Goal: Task Accomplishment & Management: Manage account settings

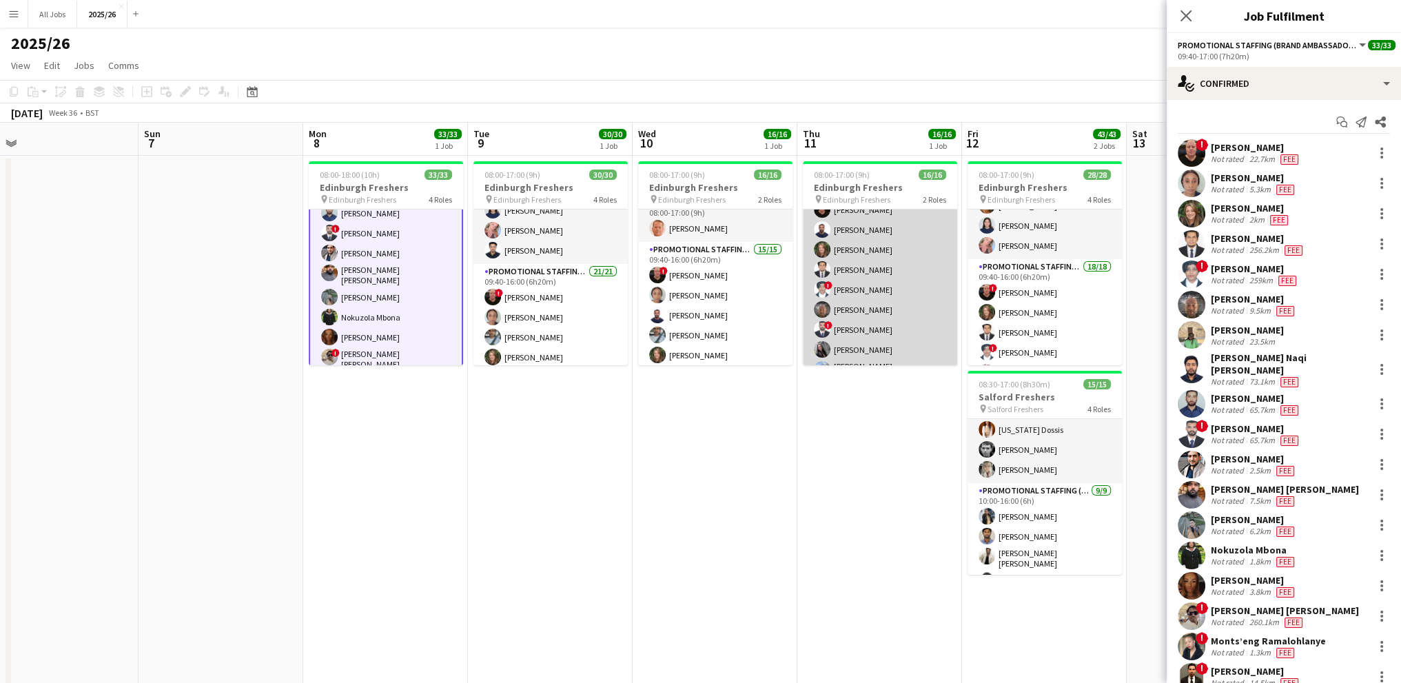
scroll to position [11, 0]
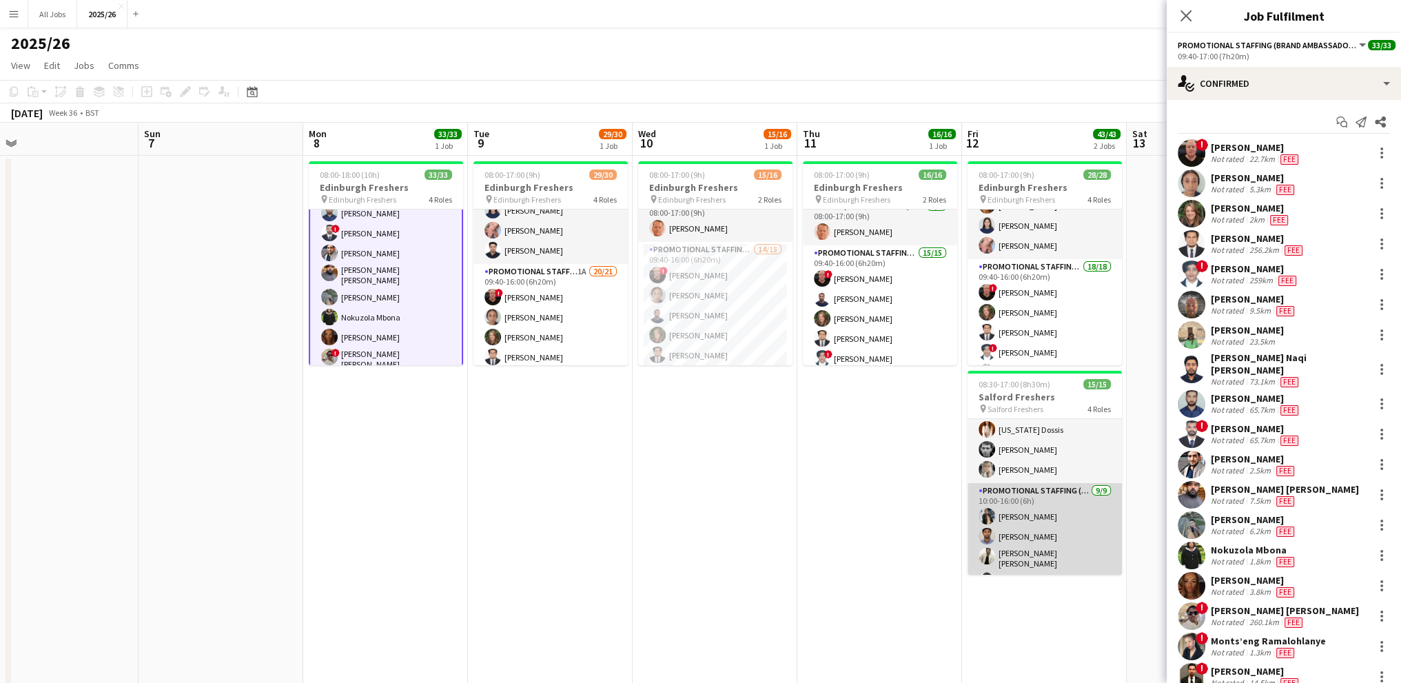
click at [1054, 504] on app-card-role "Promotional Staffing (Brand Ambassadors) [DATE] 10:00-16:00 (6h) [PERSON_NAME] …" at bounding box center [1044, 588] width 154 height 211
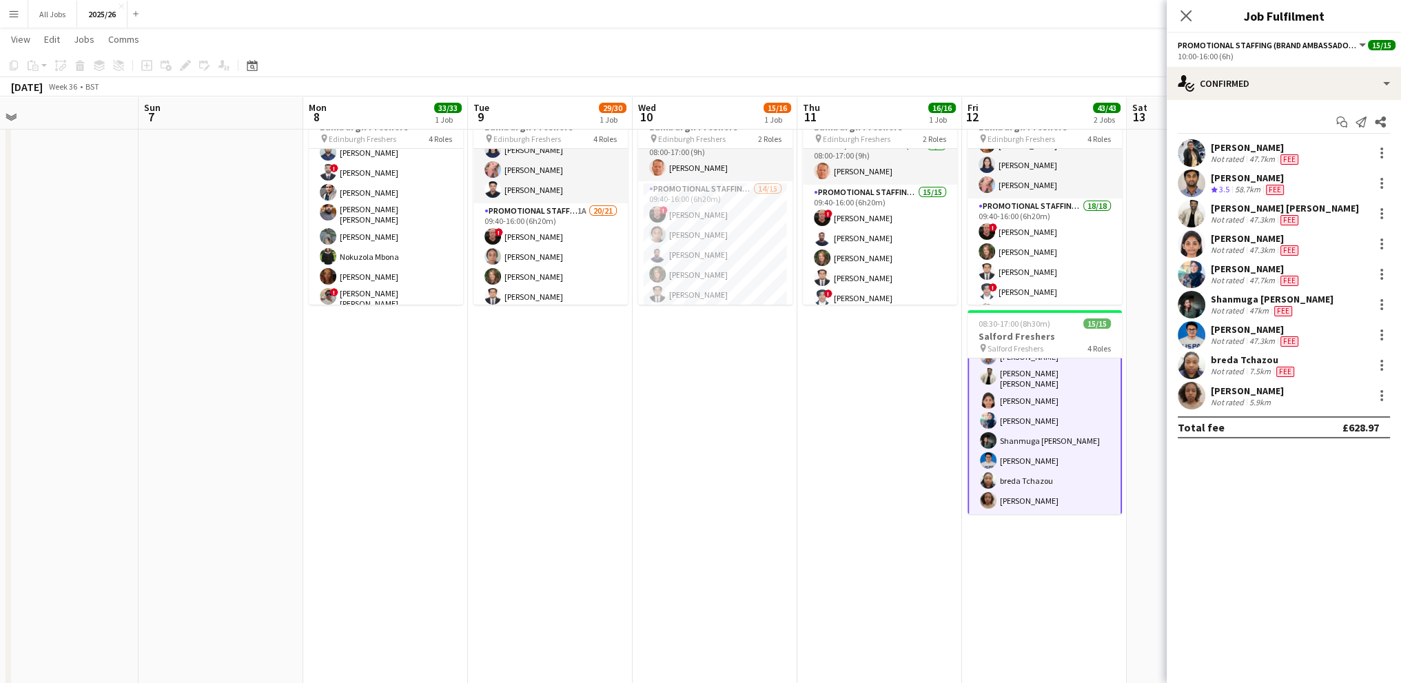
scroll to position [69, 0]
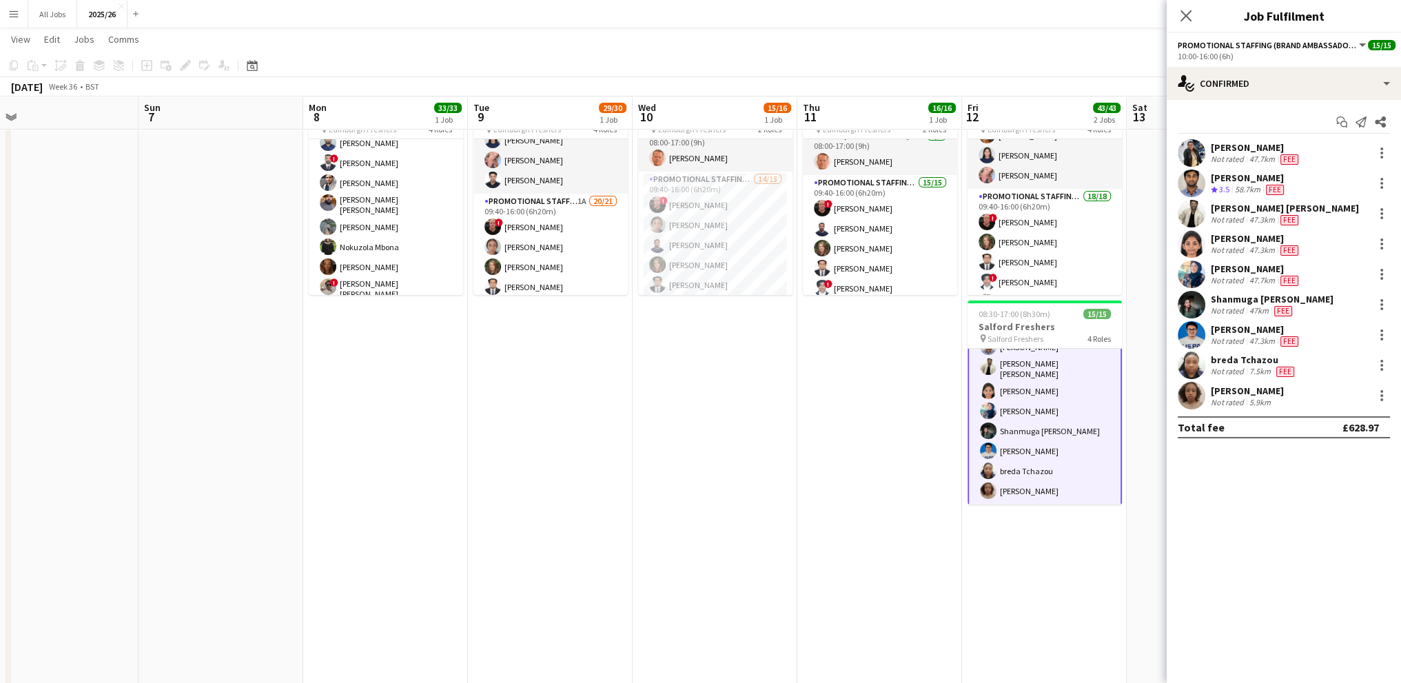
click at [1240, 272] on div "[PERSON_NAME]" at bounding box center [1256, 269] width 90 height 12
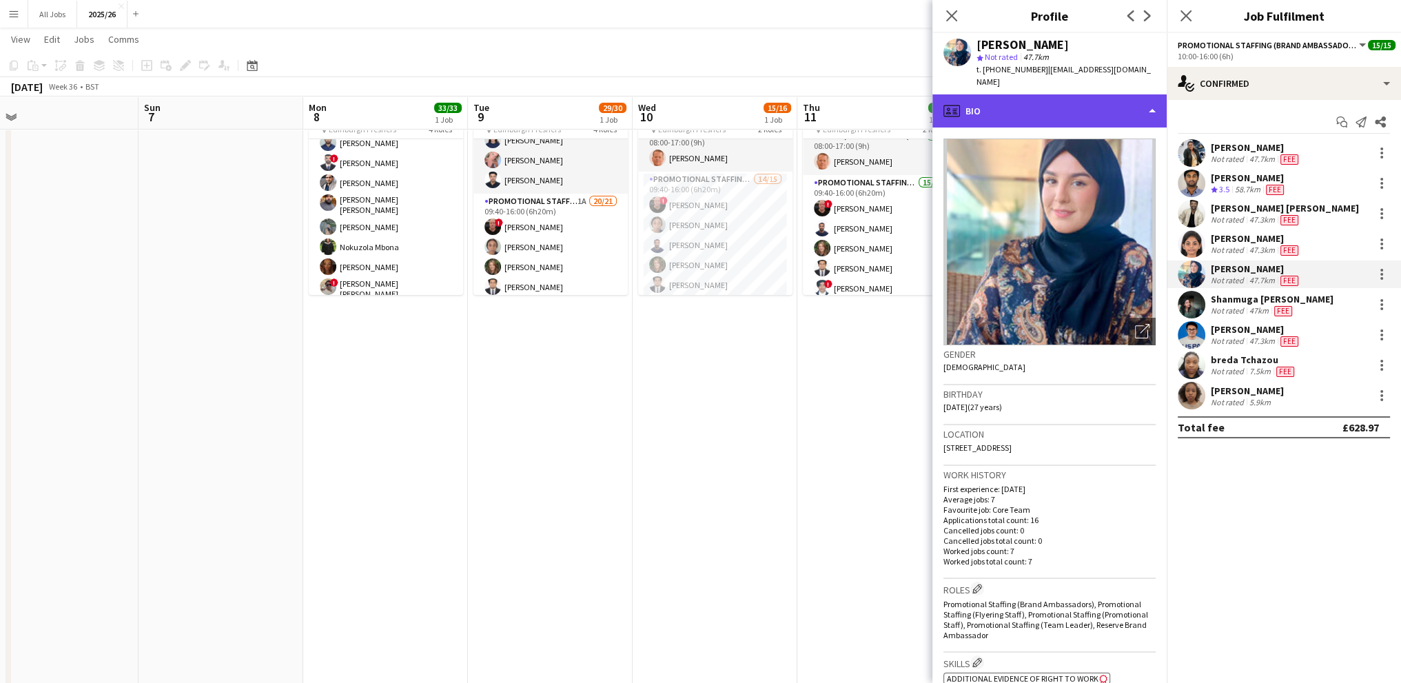
click at [1027, 101] on div "profile Bio" at bounding box center [1049, 110] width 234 height 33
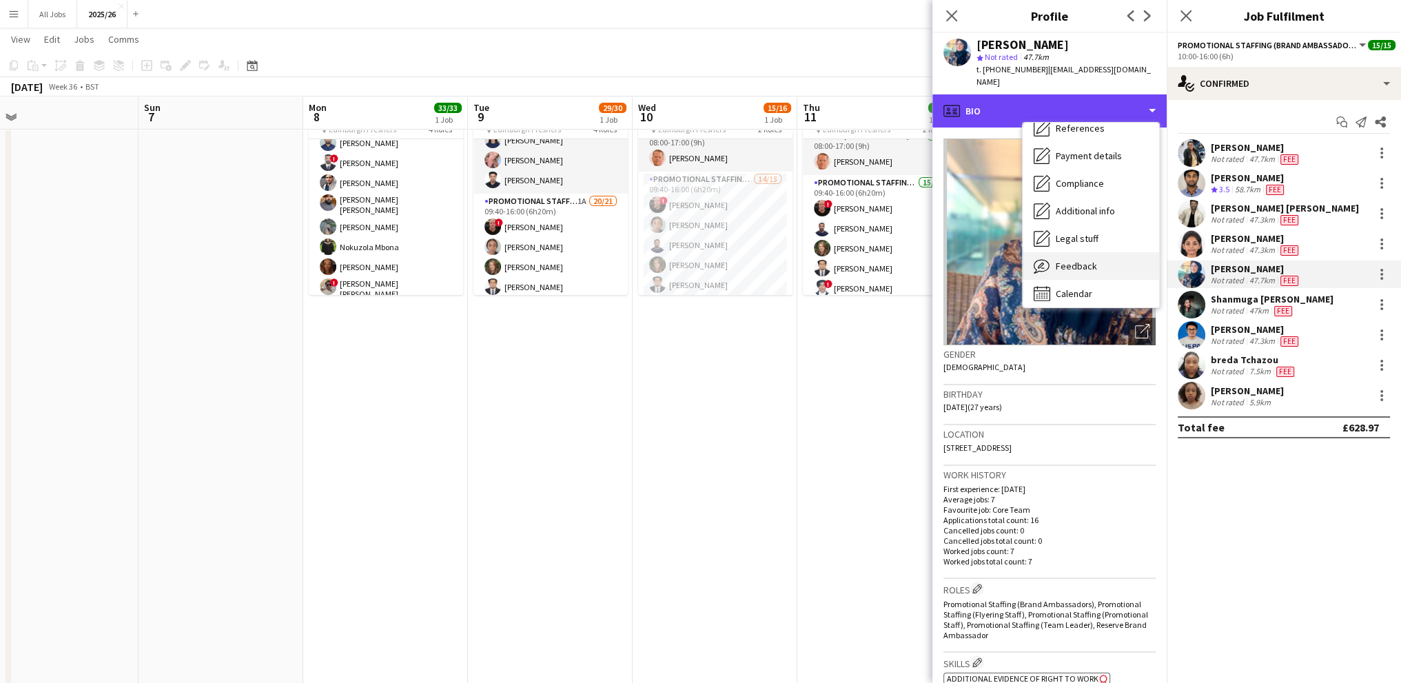
scroll to position [157, 0]
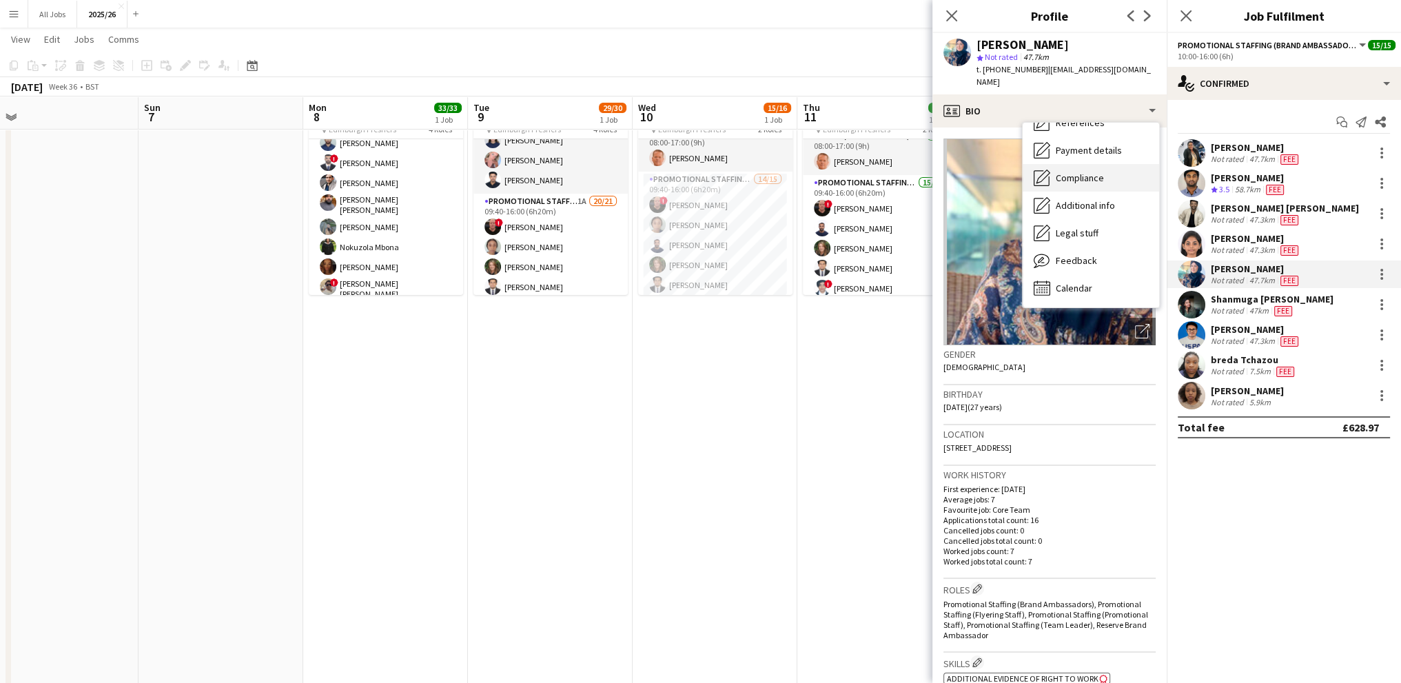
click at [1066, 172] on span "Compliance" at bounding box center [1080, 178] width 48 height 12
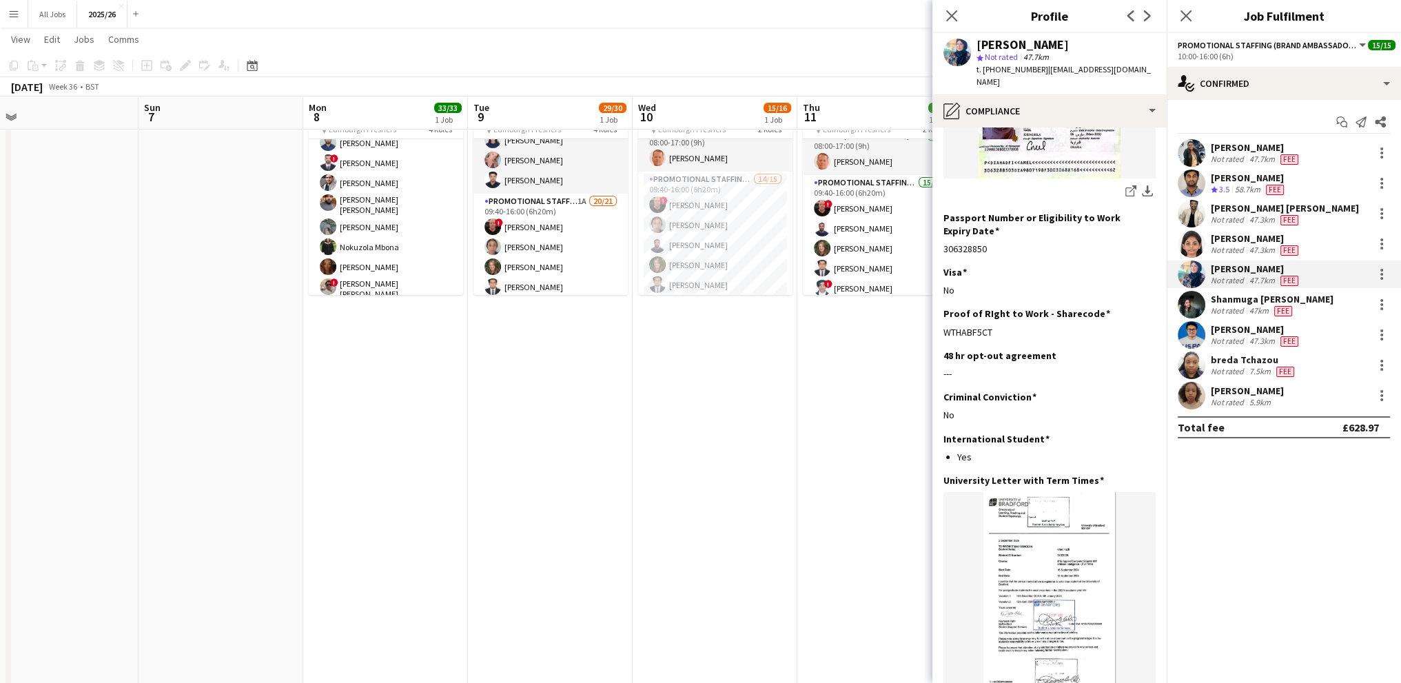
scroll to position [372, 0]
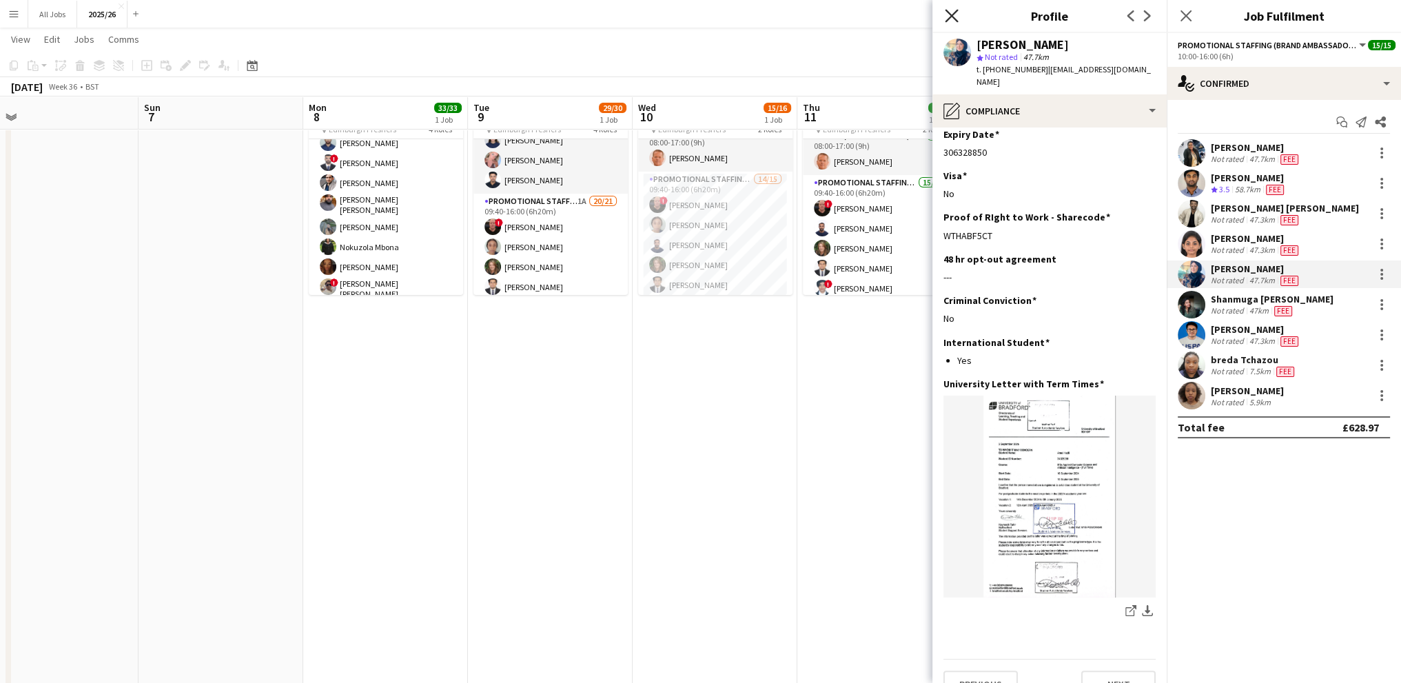
click at [949, 12] on icon "Close pop-in" at bounding box center [951, 15] width 13 height 13
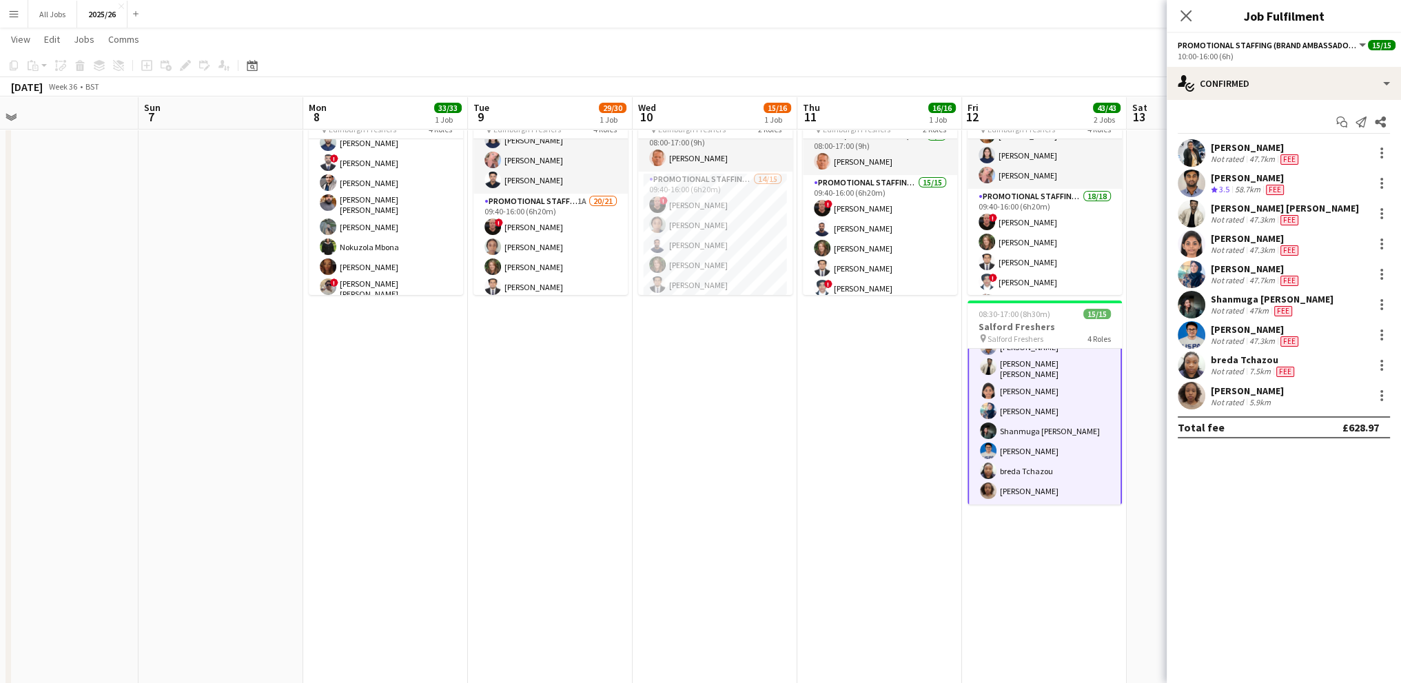
click at [1235, 256] on div "[PERSON_NAME] Not rated 47.3km Fee" at bounding box center [1283, 244] width 234 height 28
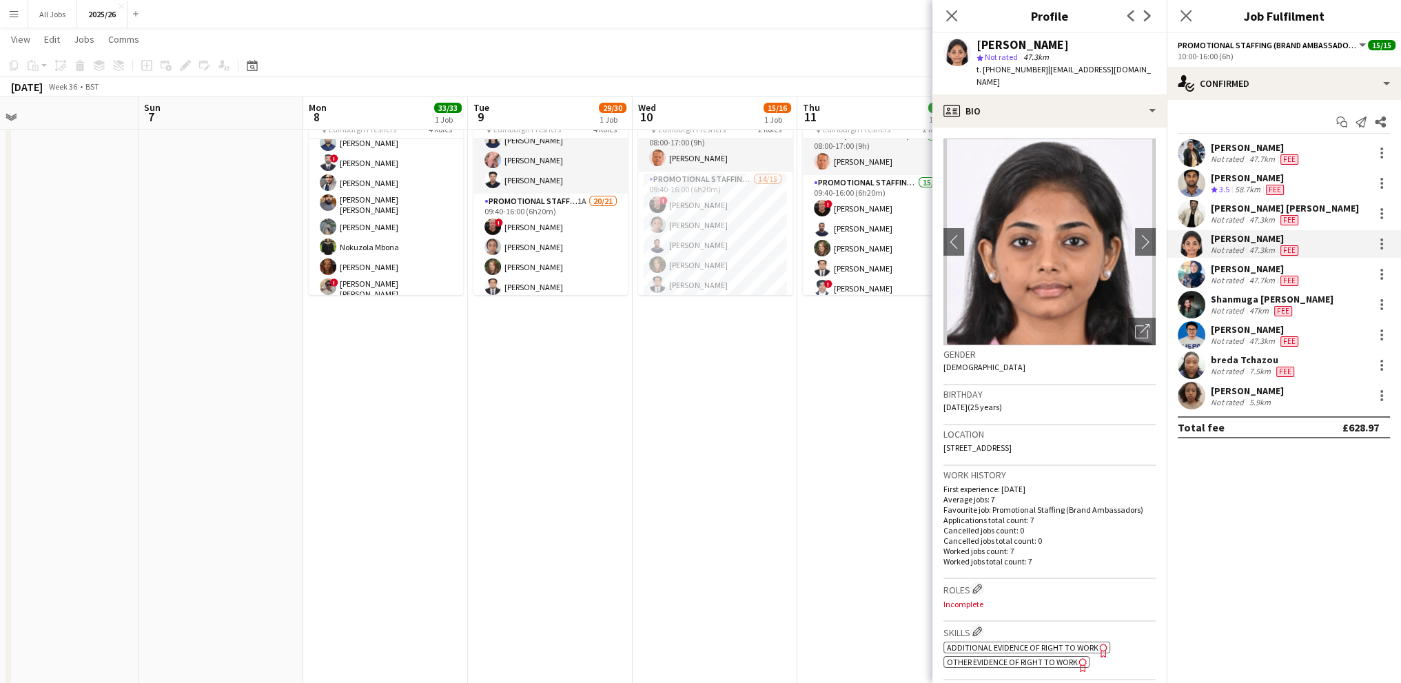
click at [1235, 266] on div "[PERSON_NAME]" at bounding box center [1256, 269] width 90 height 12
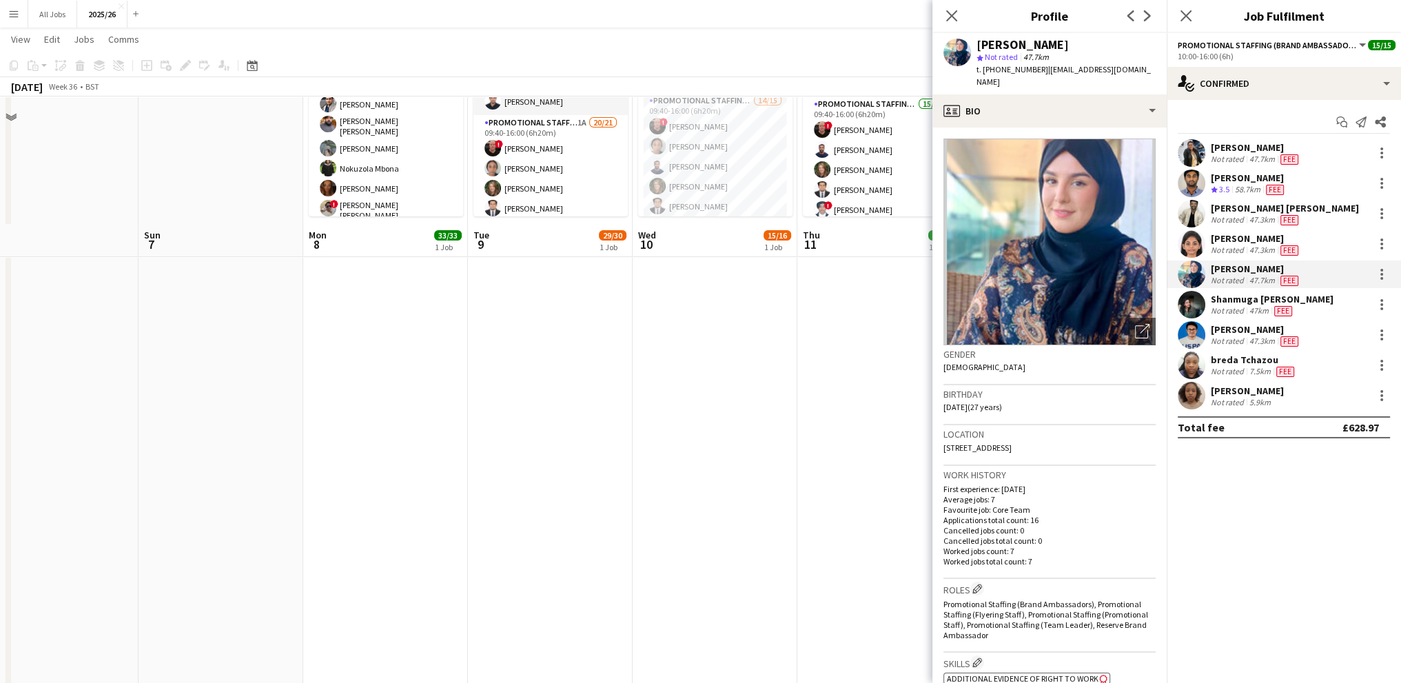
scroll to position [276, 0]
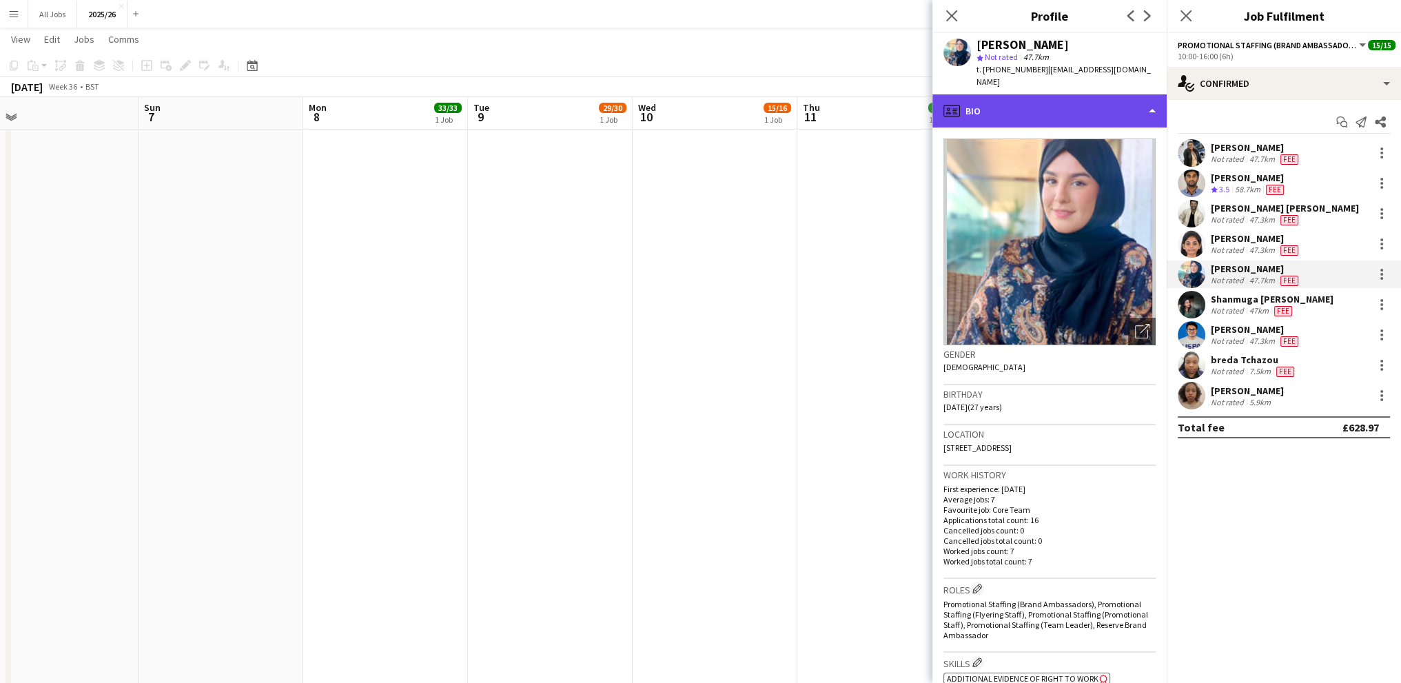
click at [1008, 96] on div "profile Bio" at bounding box center [1049, 110] width 234 height 33
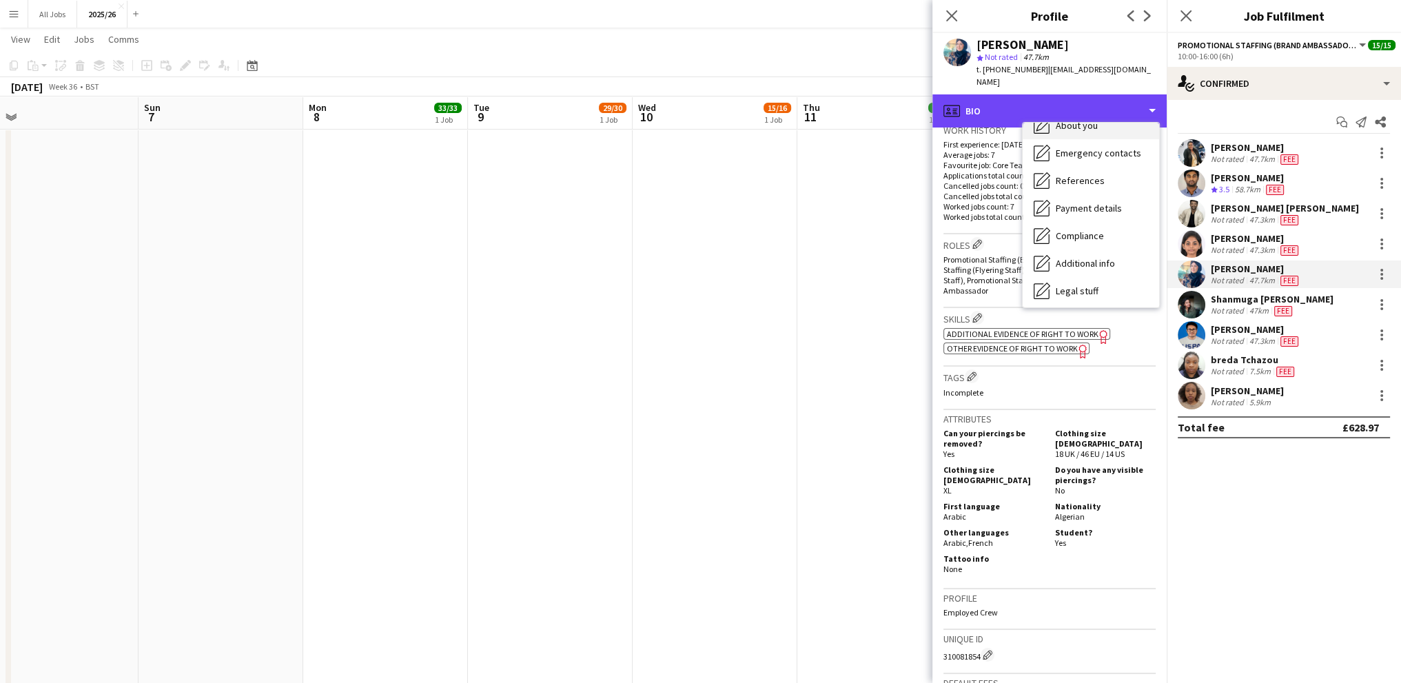
scroll to position [157, 0]
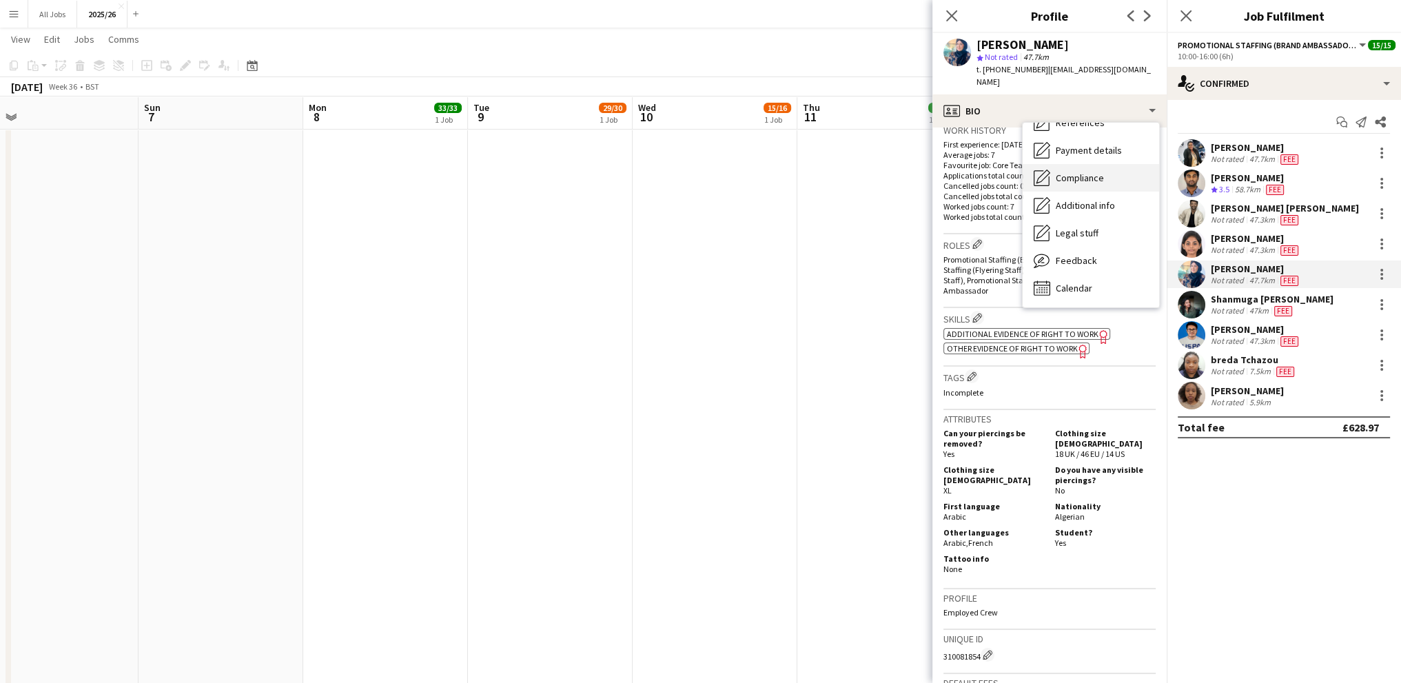
click at [1076, 172] on span "Compliance" at bounding box center [1080, 178] width 48 height 12
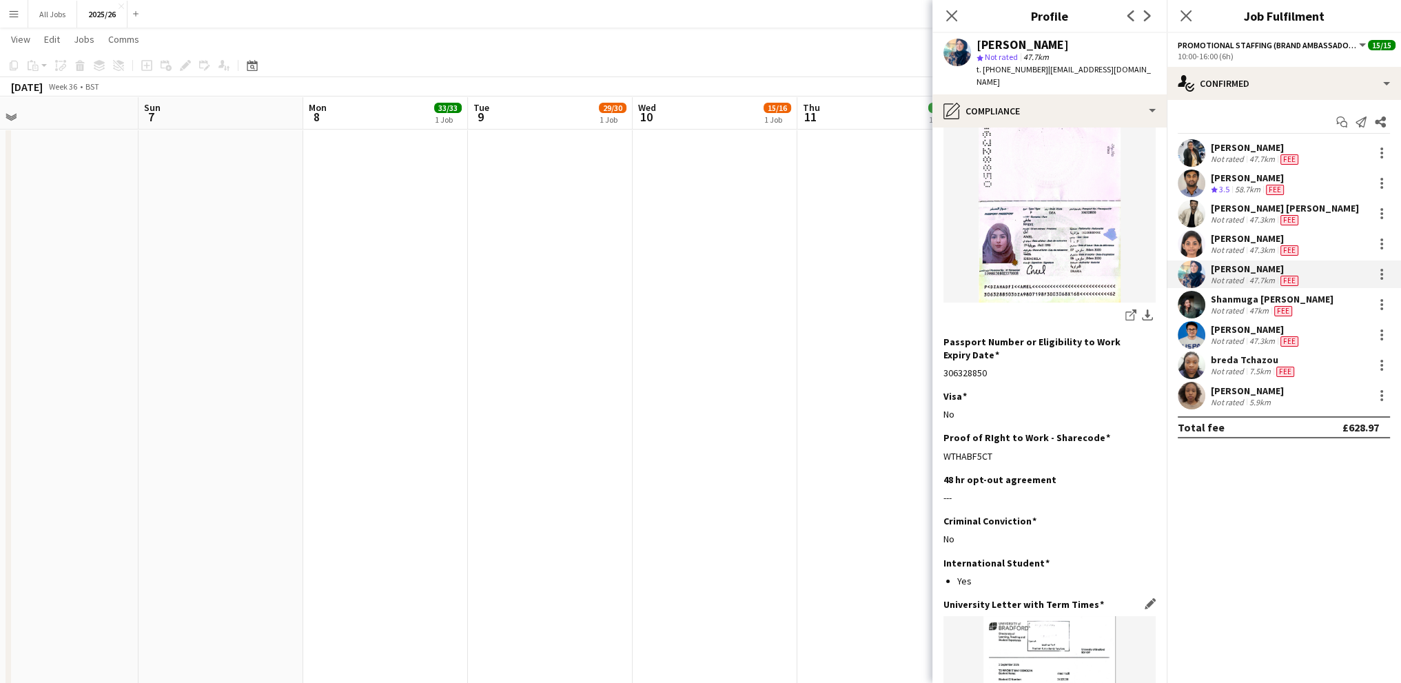
scroll to position [345, 0]
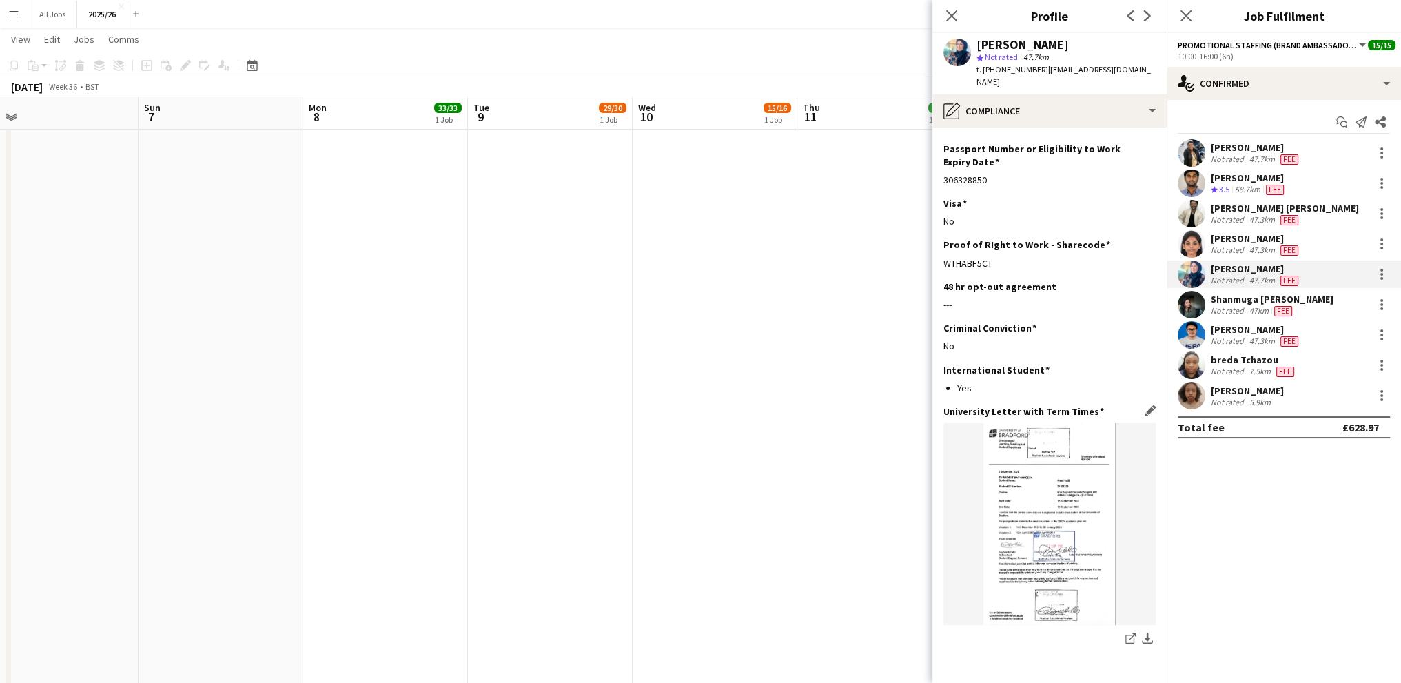
click at [1029, 491] on img at bounding box center [1049, 524] width 212 height 202
click at [1078, 451] on img at bounding box center [1049, 524] width 212 height 202
click at [1037, 477] on img at bounding box center [1049, 524] width 212 height 202
click at [1142, 633] on app-icon "download-bottom" at bounding box center [1147, 639] width 11 height 13
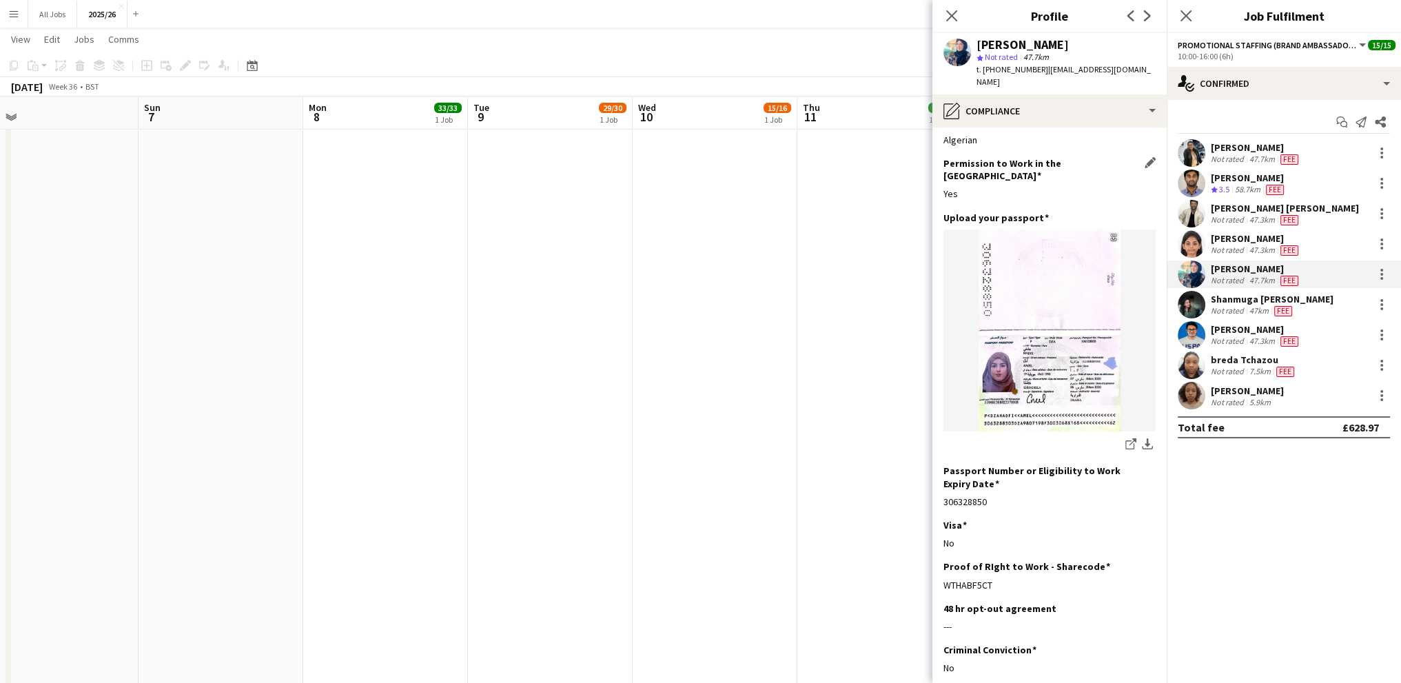
scroll to position [0, 0]
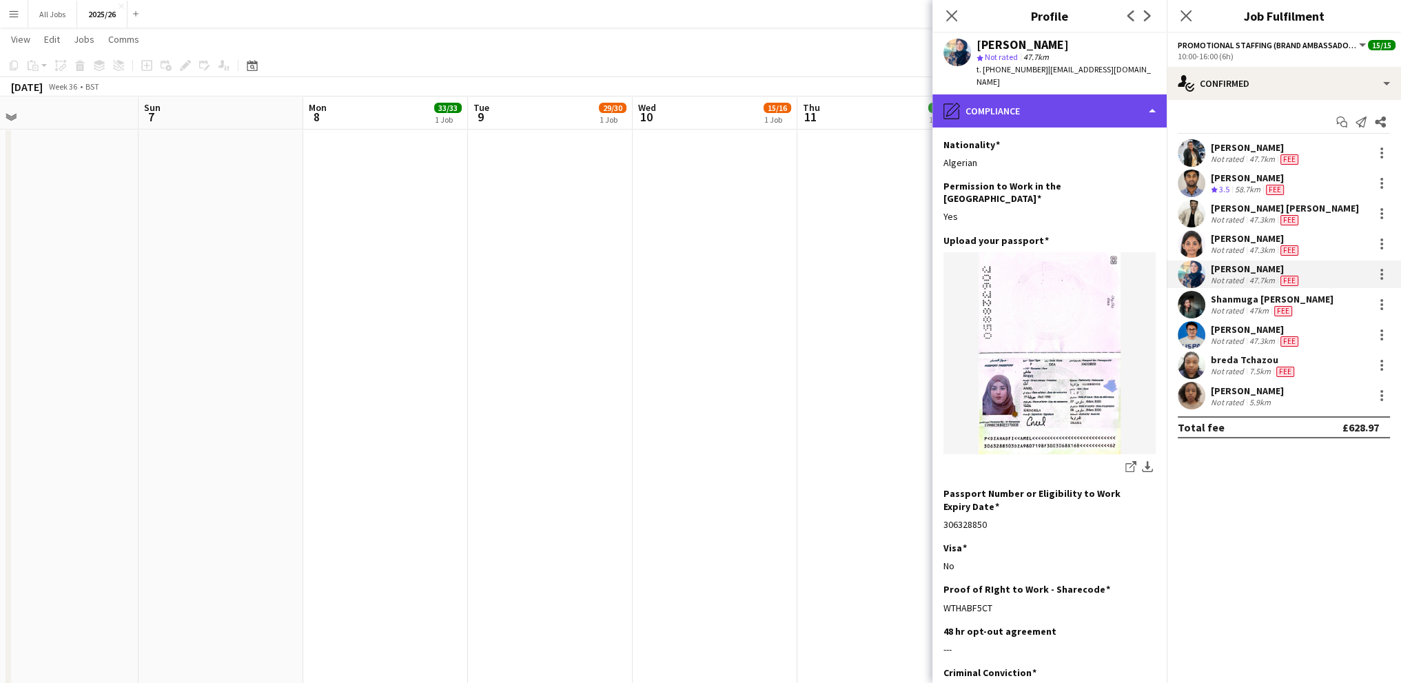
click at [987, 101] on div "pencil4 Compliance" at bounding box center [1049, 110] width 234 height 33
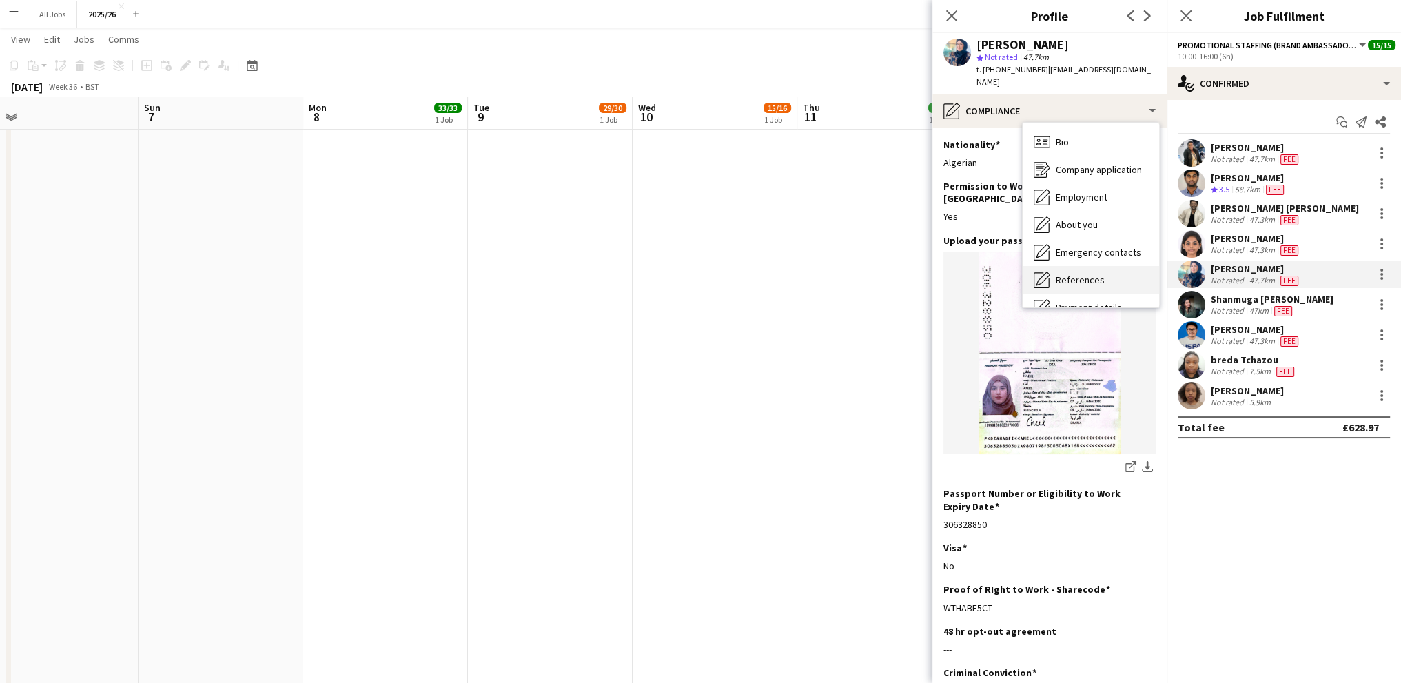
click at [1059, 136] on span "Bio" at bounding box center [1062, 142] width 13 height 12
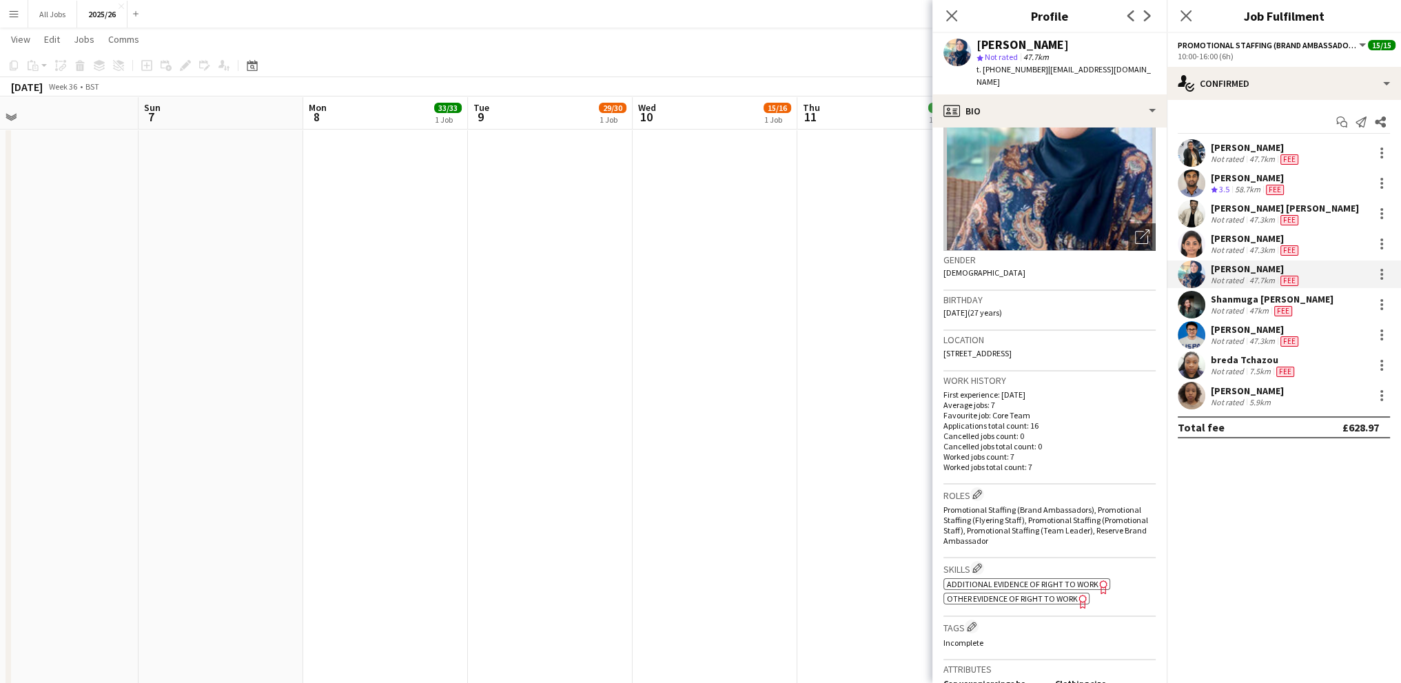
scroll to position [207, 0]
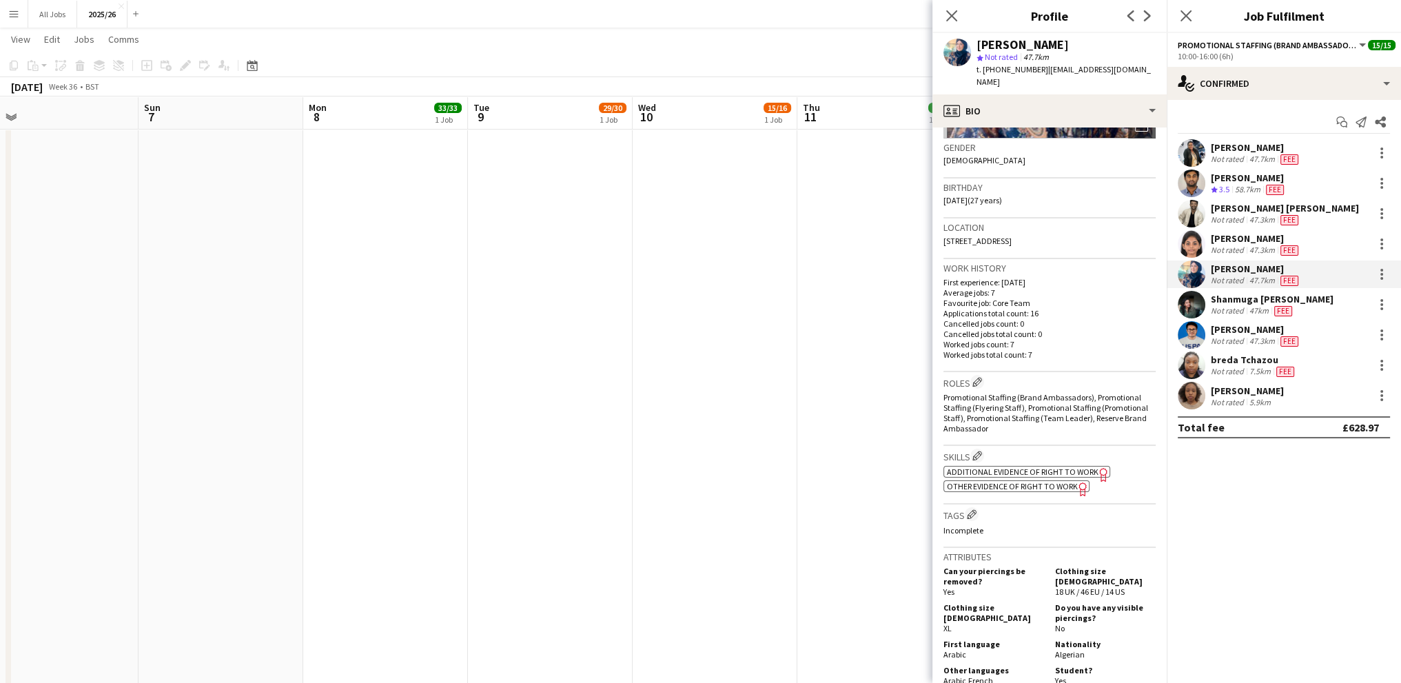
click at [987, 481] on span "Other evidence of Right to Work" at bounding box center [1012, 486] width 131 height 10
click at [1245, 236] on div "[PERSON_NAME]" at bounding box center [1256, 238] width 90 height 12
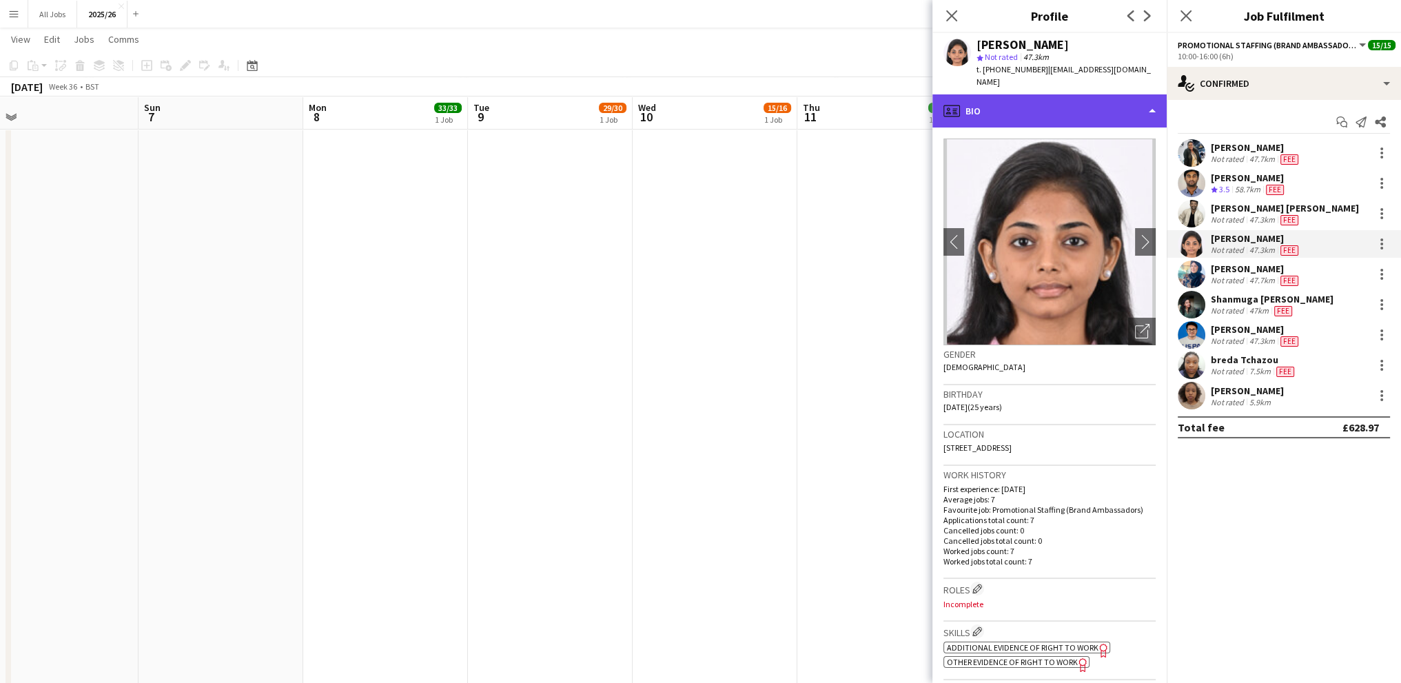
click at [1053, 96] on div "profile Bio" at bounding box center [1049, 110] width 234 height 33
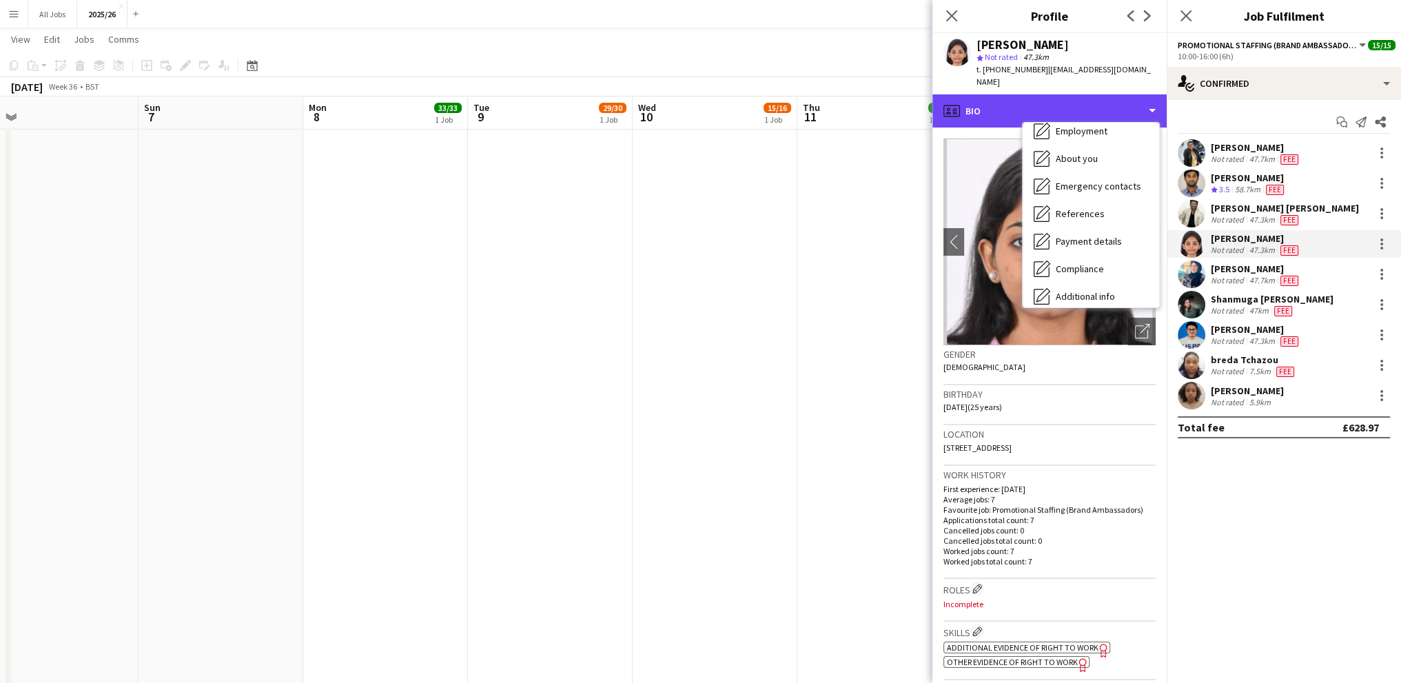
scroll to position [157, 0]
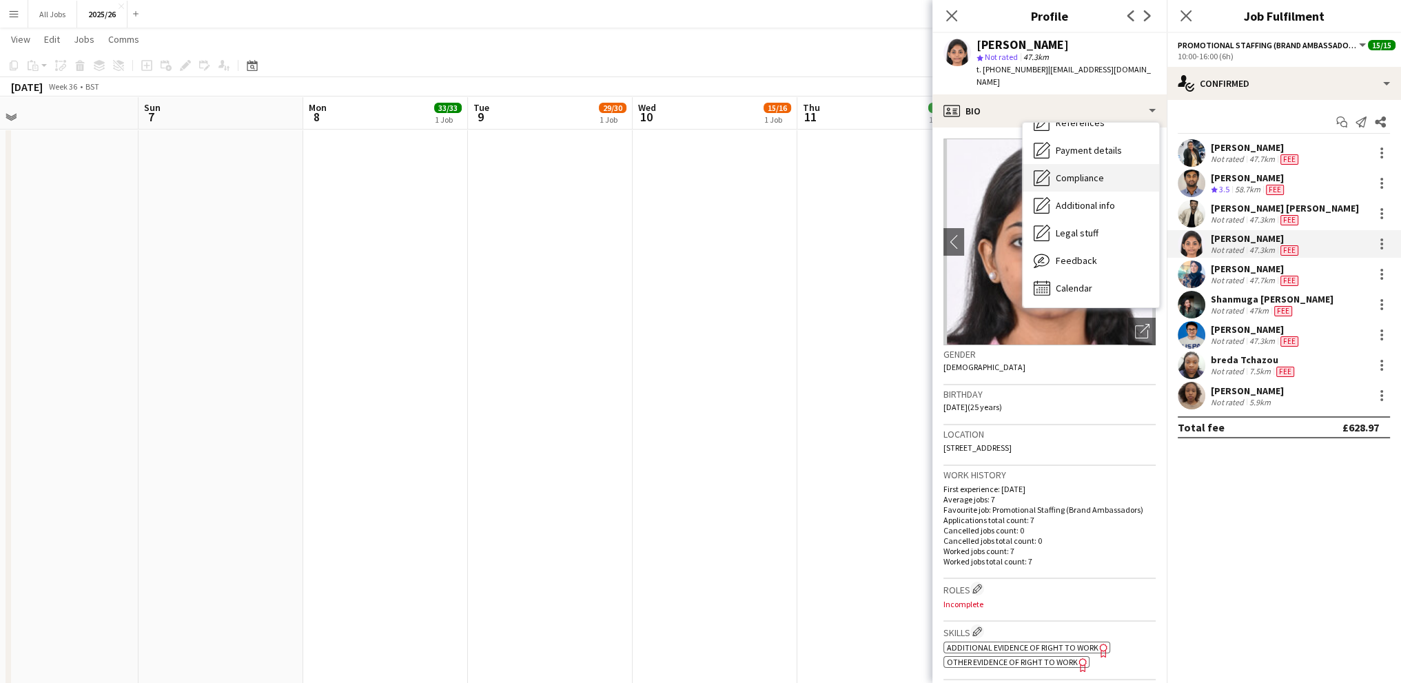
click at [1080, 172] on span "Compliance" at bounding box center [1080, 178] width 48 height 12
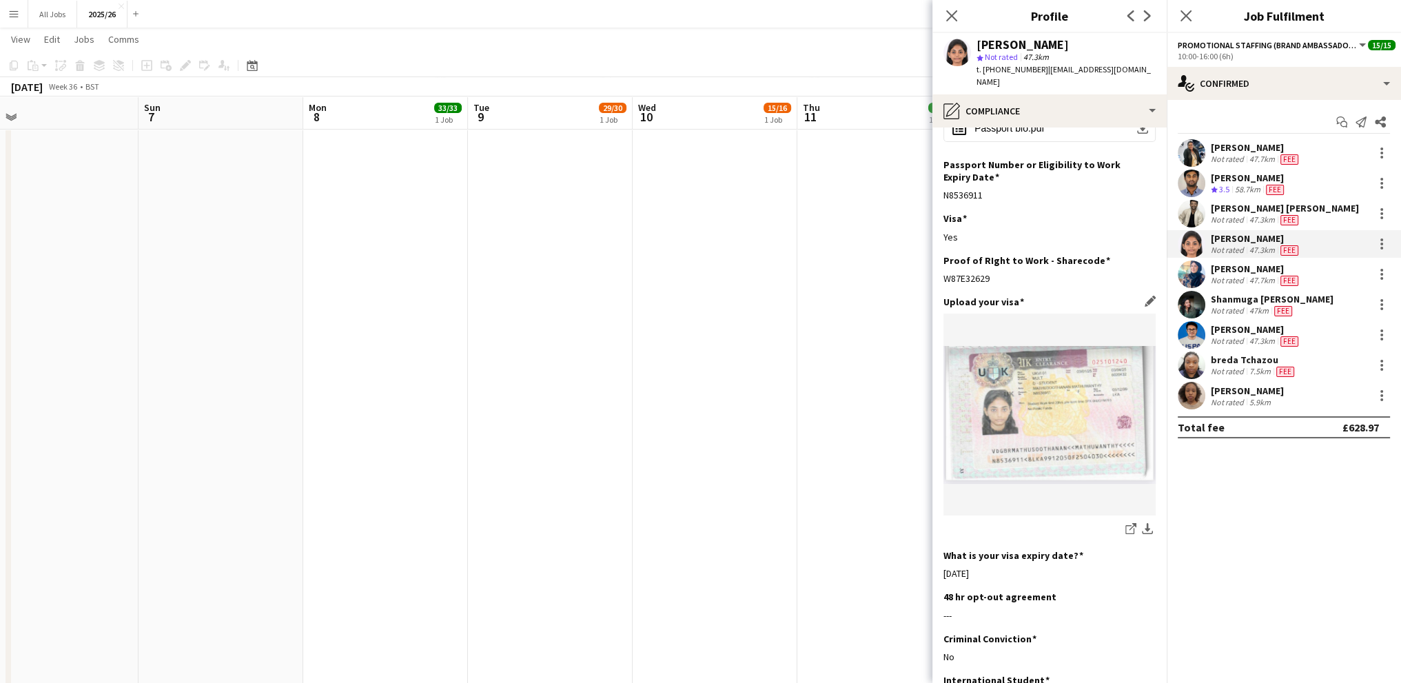
scroll to position [285, 0]
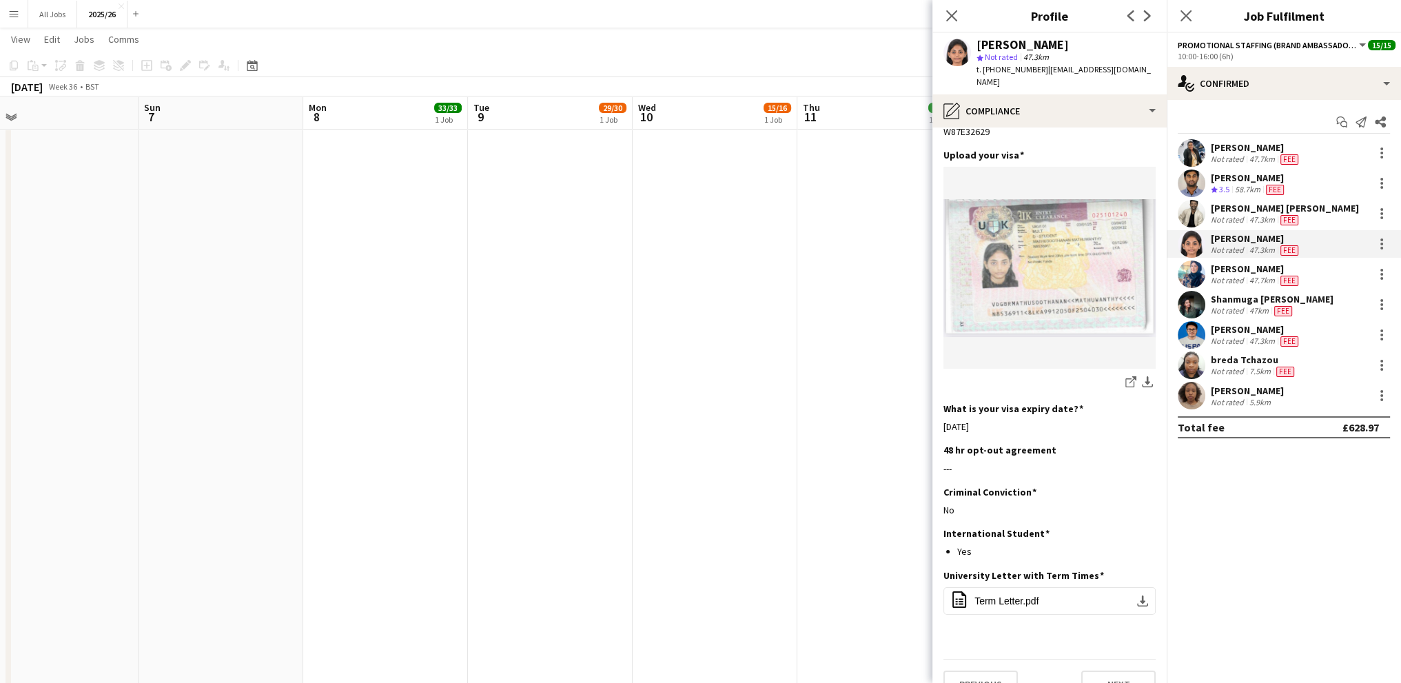
click at [863, 241] on app-date-cell "08:00-17:00 (9h) 16/16 Edinburgh Freshers pin Edinburgh Freshers 2 Roles Events…" at bounding box center [879, 416] width 165 height 1075
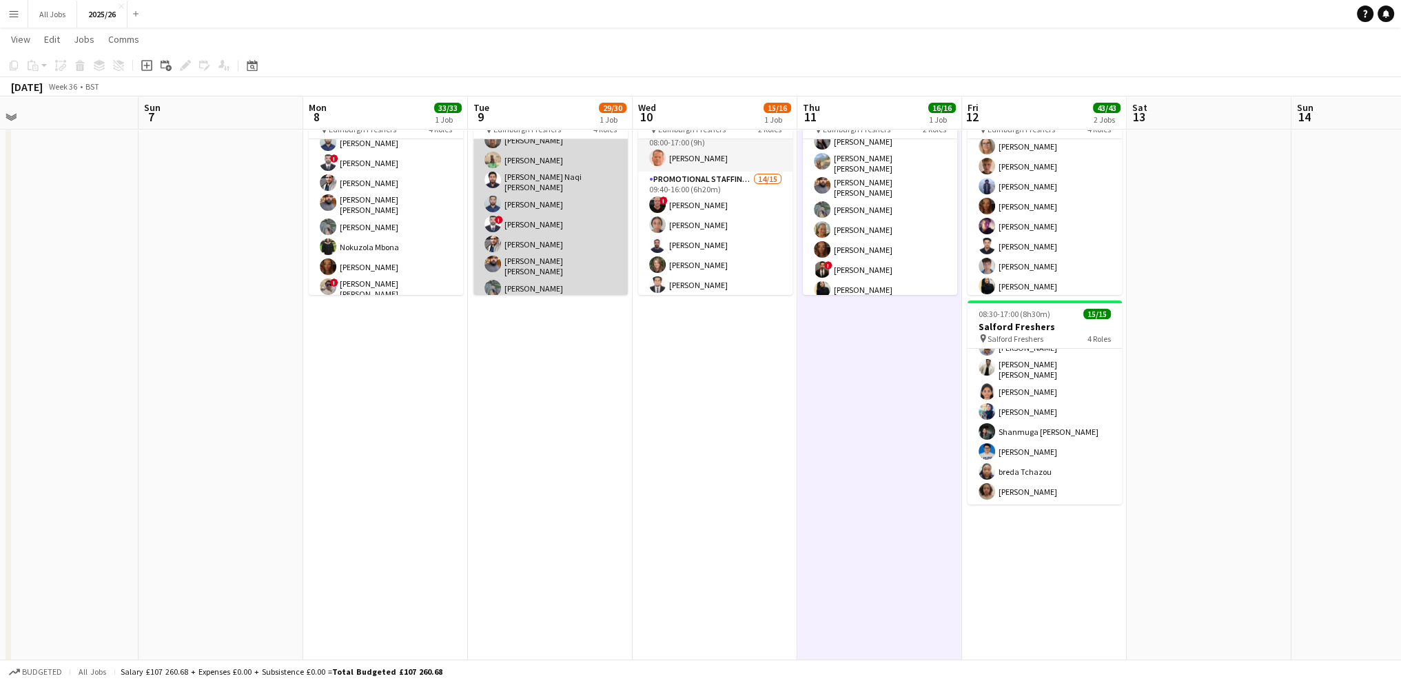
scroll to position [486, 0]
click at [546, 224] on app-card-role "Promotional Staffing (Brand Ambassadors) 1A 20/21 09:40-16:00 (6h20m) ! [PERSON…" at bounding box center [550, 147] width 154 height 459
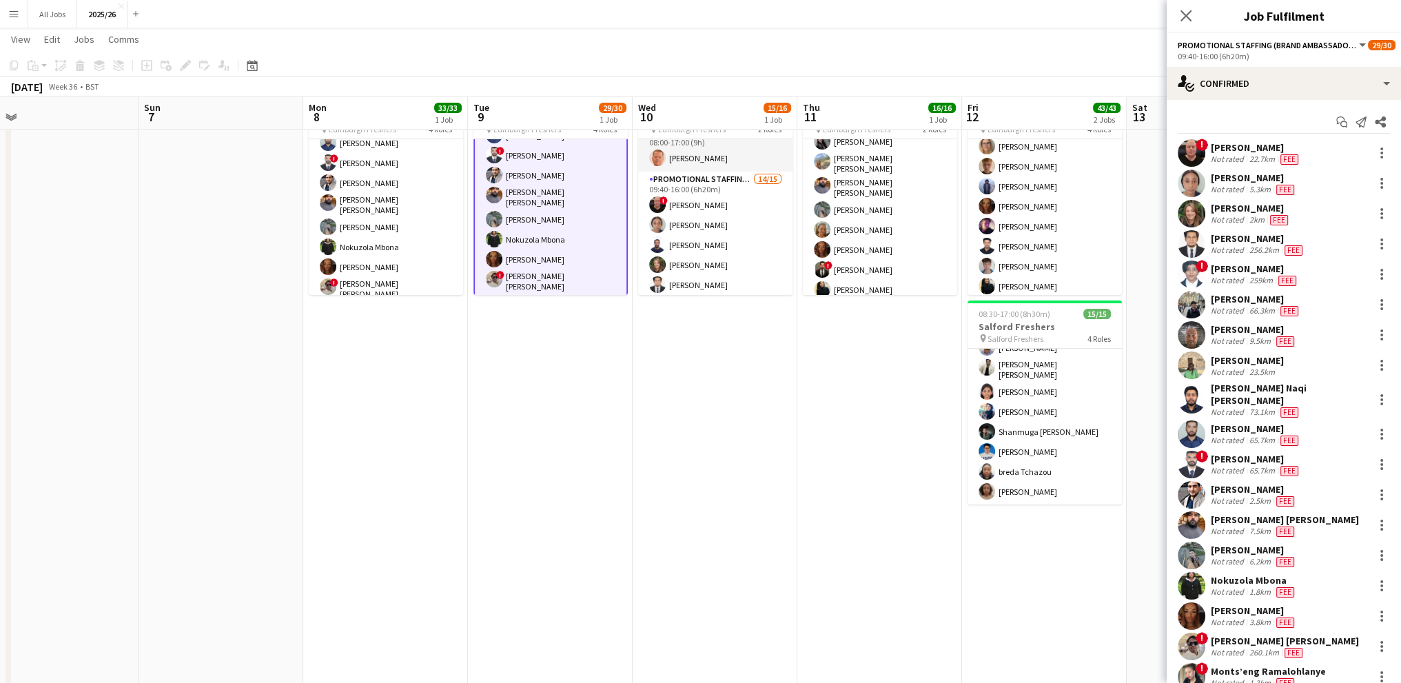
scroll to position [0, 0]
click at [1240, 586] on div "Not rated" at bounding box center [1229, 591] width 36 height 11
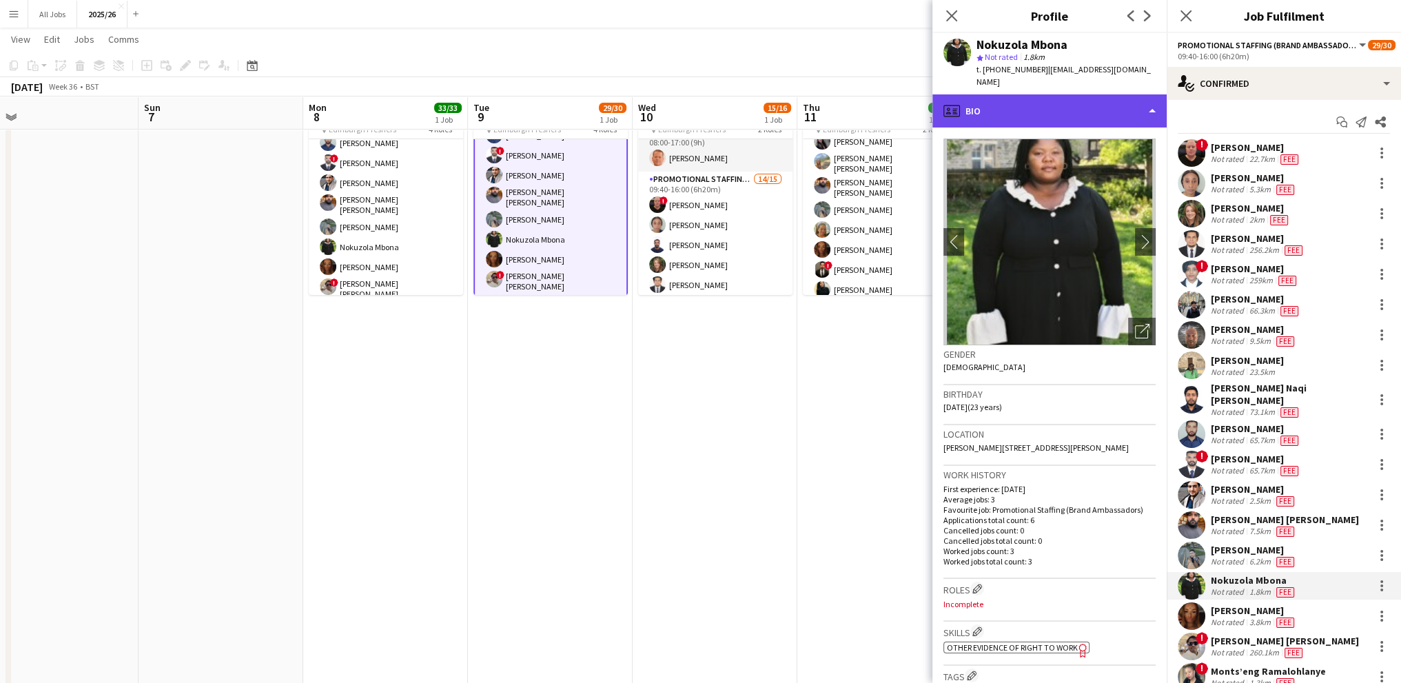
click at [1029, 94] on div "profile Bio" at bounding box center [1049, 110] width 234 height 33
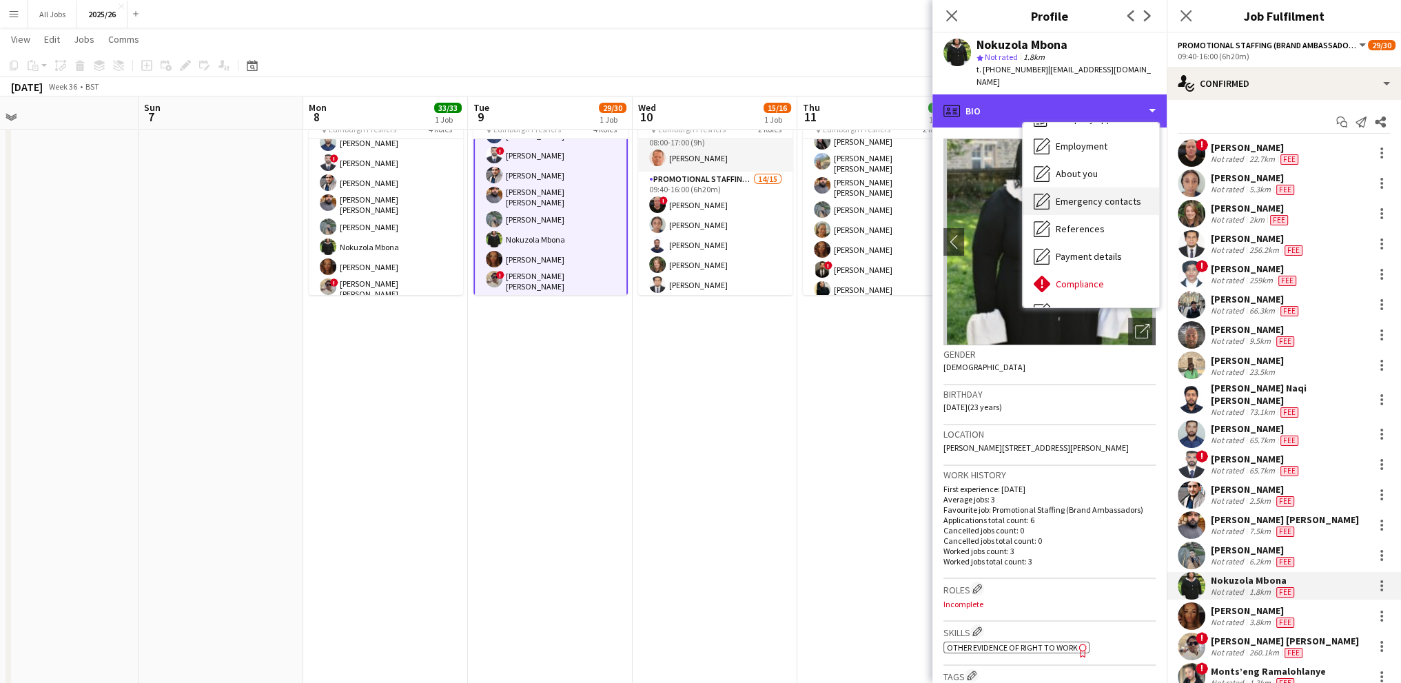
scroll to position [69, 0]
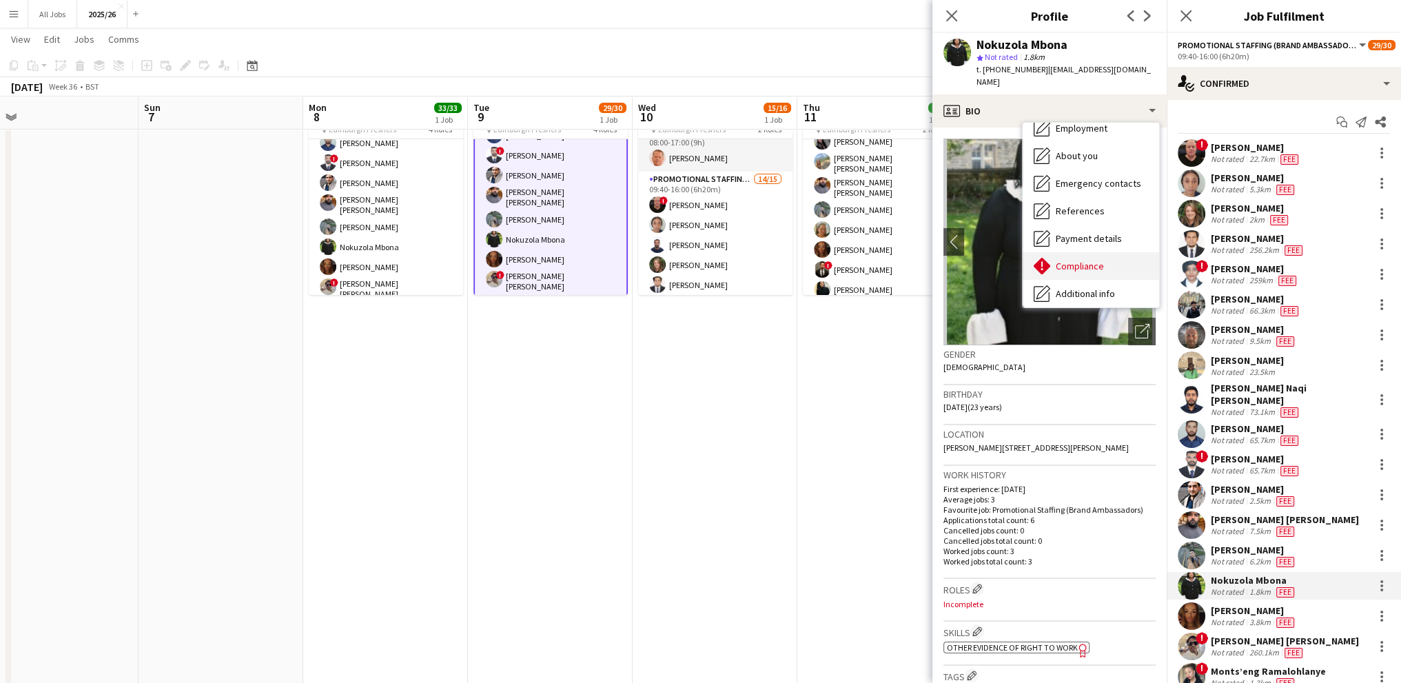
click at [1060, 260] on span "Compliance" at bounding box center [1080, 266] width 48 height 12
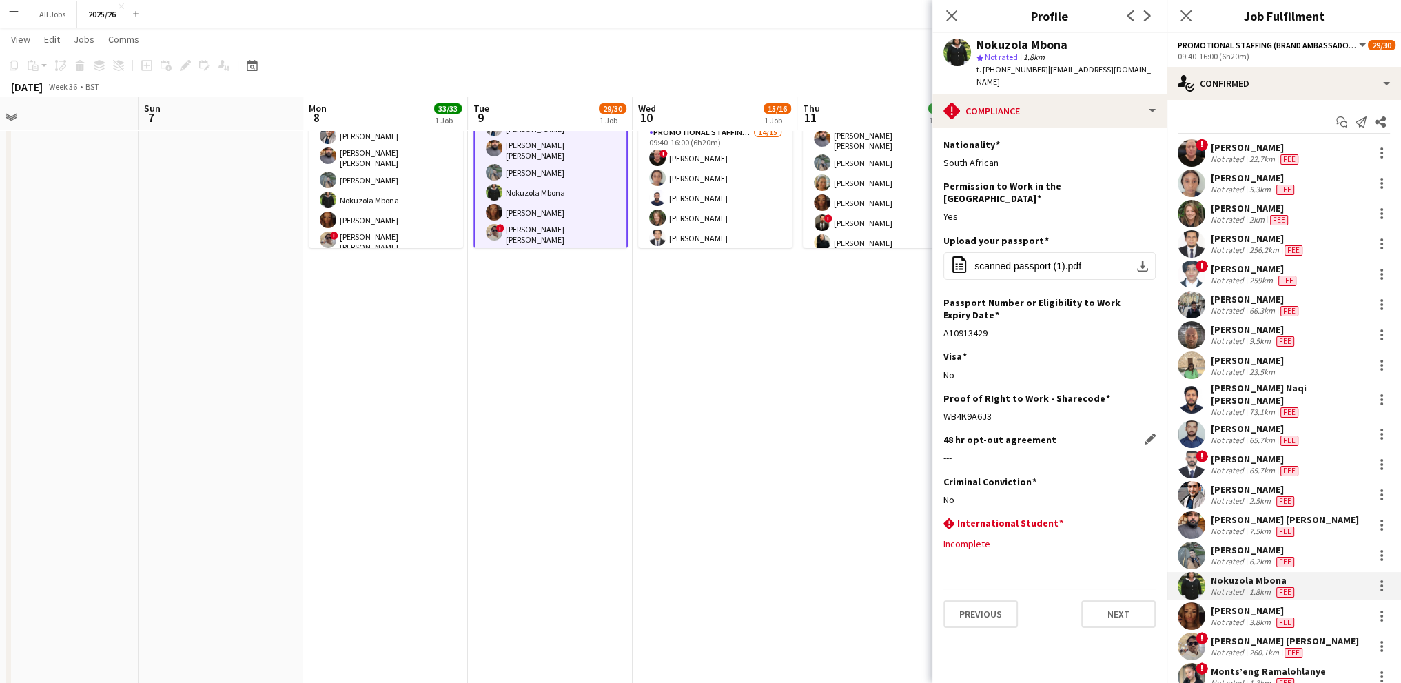
scroll to position [138, 0]
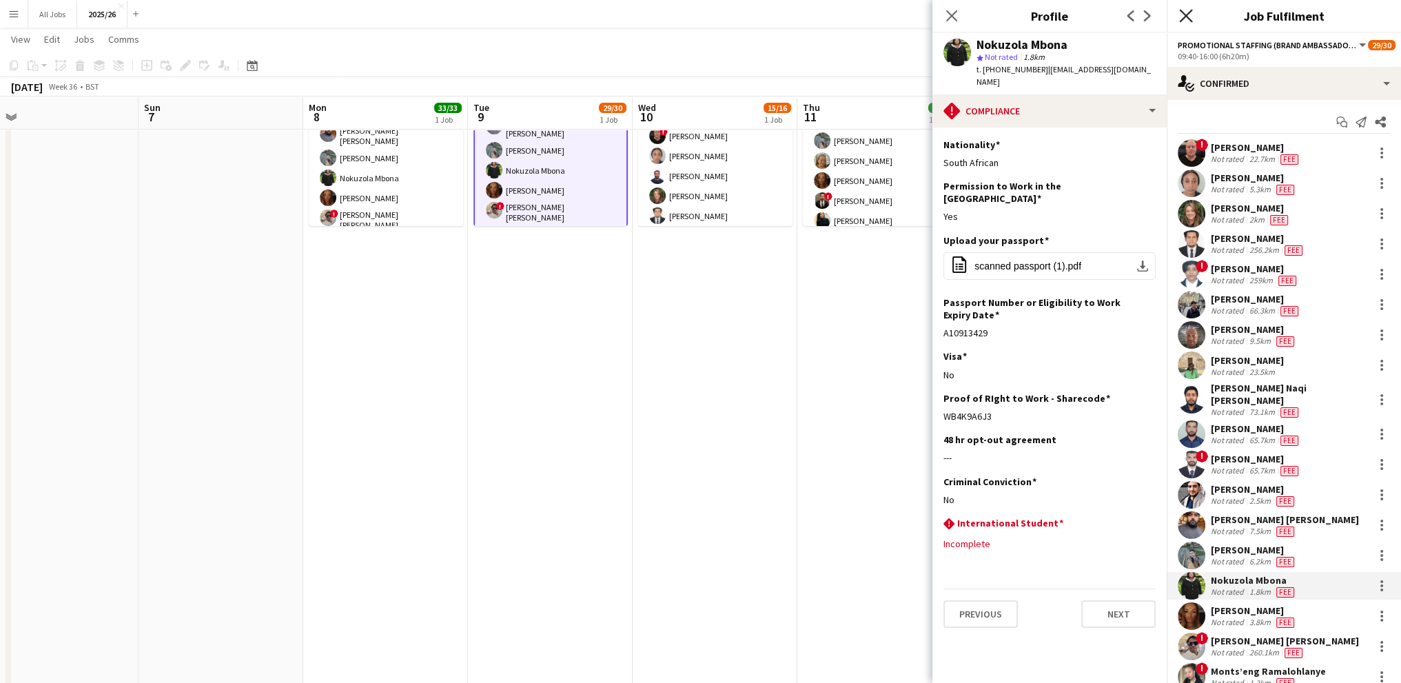
click at [1185, 15] on icon at bounding box center [1185, 15] width 13 height 13
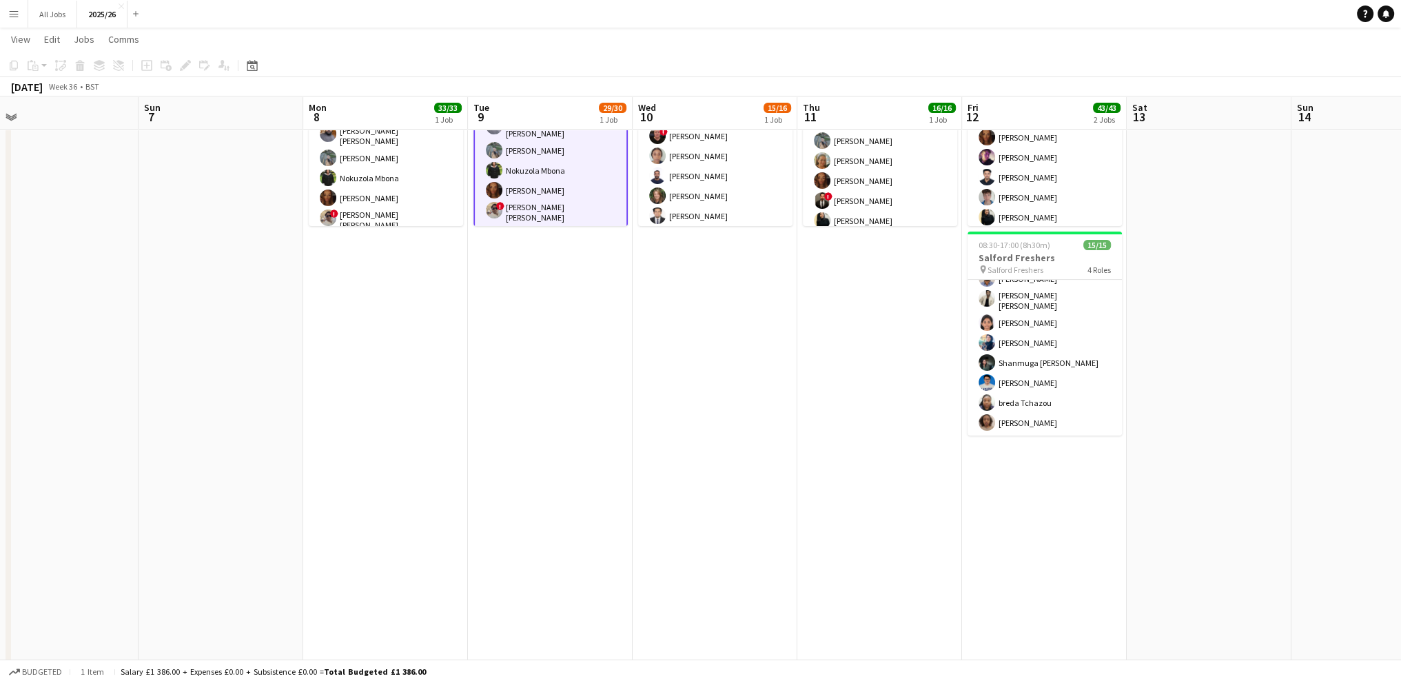
click at [612, 349] on app-date-cell "08:00-17:00 (9h) 29/30 Edinburgh Freshers pin Edinburgh Freshers 4 Roles Promot…" at bounding box center [550, 554] width 165 height 1075
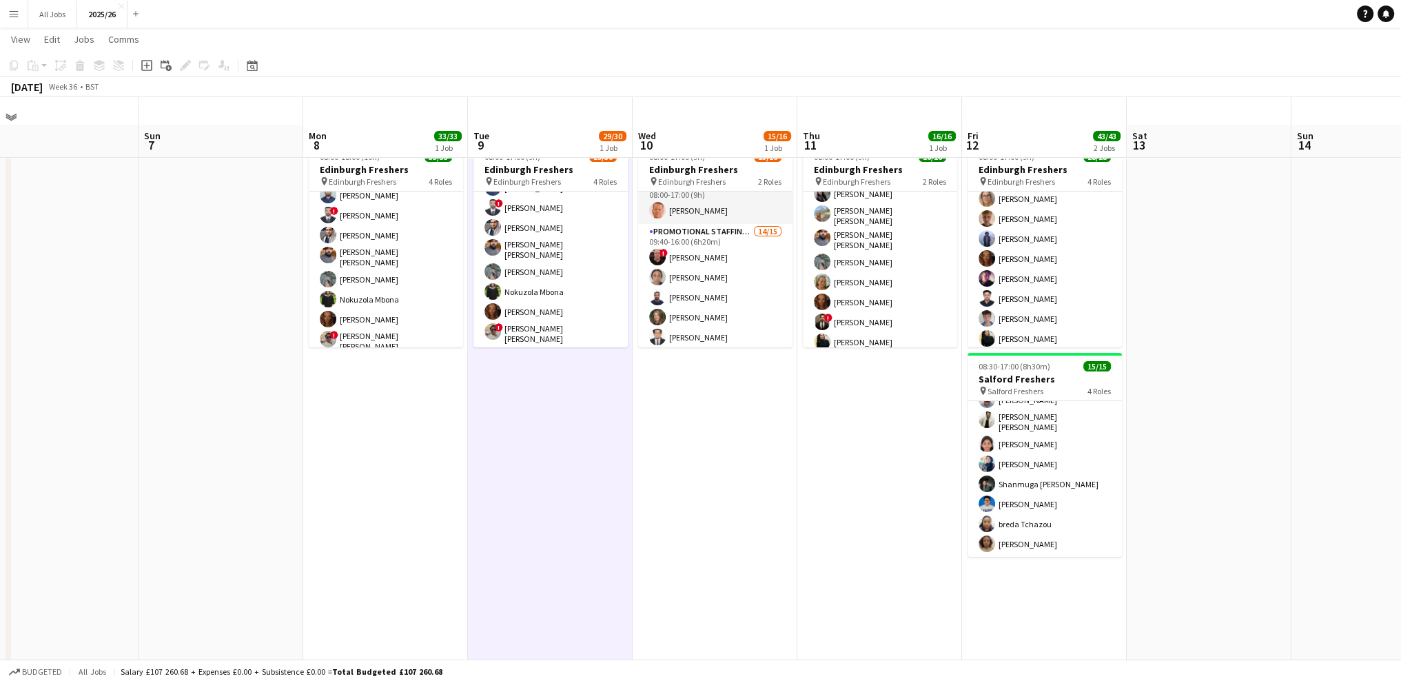
scroll to position [0, 0]
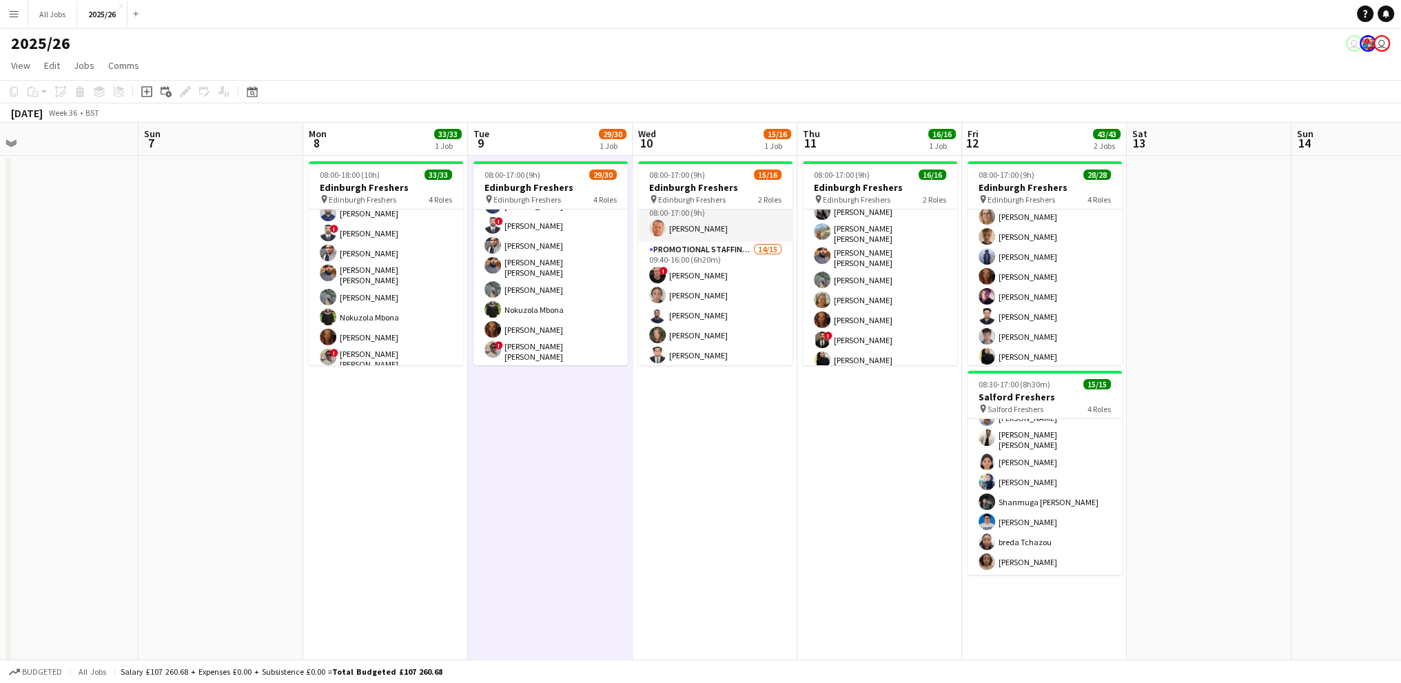
click at [370, 484] on app-date-cell "08:00-18:00 (10h) 33/33 Edinburgh Freshers pin Edinburgh Freshers 4 Roles Promo…" at bounding box center [385, 693] width 165 height 1075
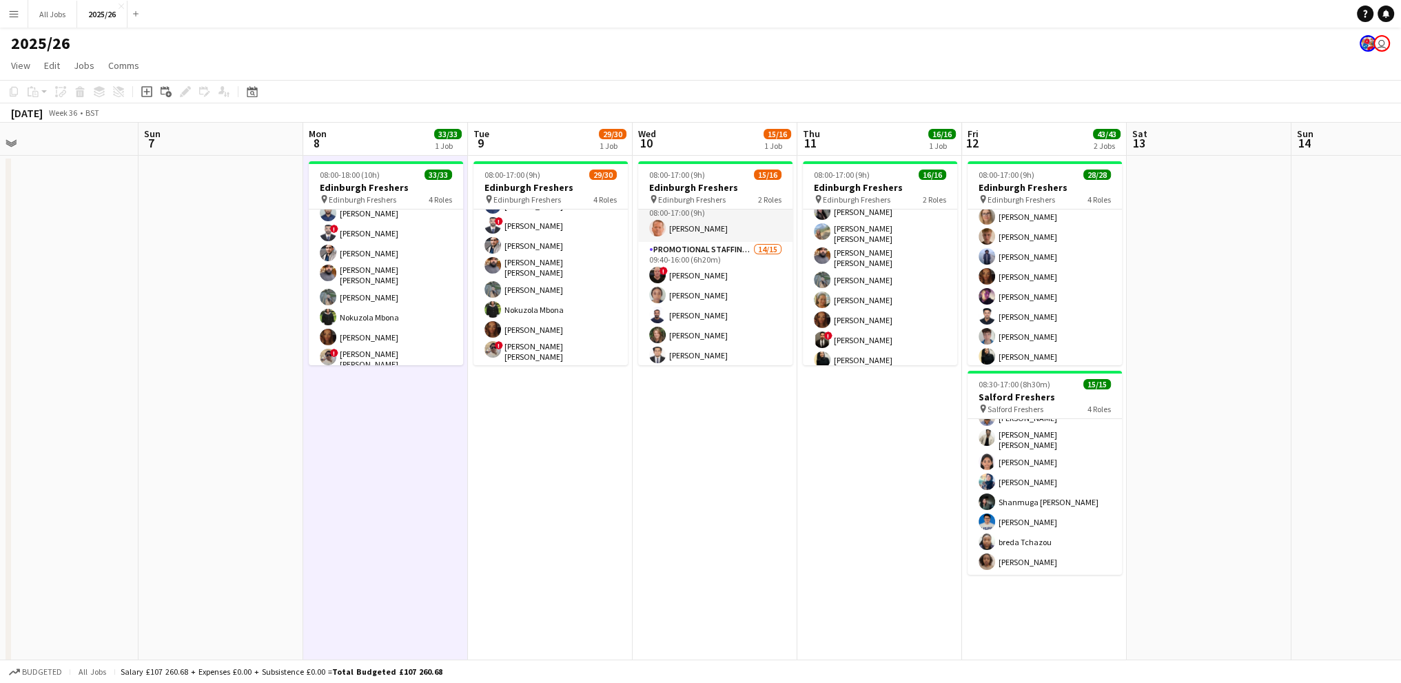
click at [574, 495] on app-date-cell "08:00-17:00 (9h) 29/30 Edinburgh Freshers pin Edinburgh Freshers 4 Roles Promot…" at bounding box center [550, 693] width 165 height 1075
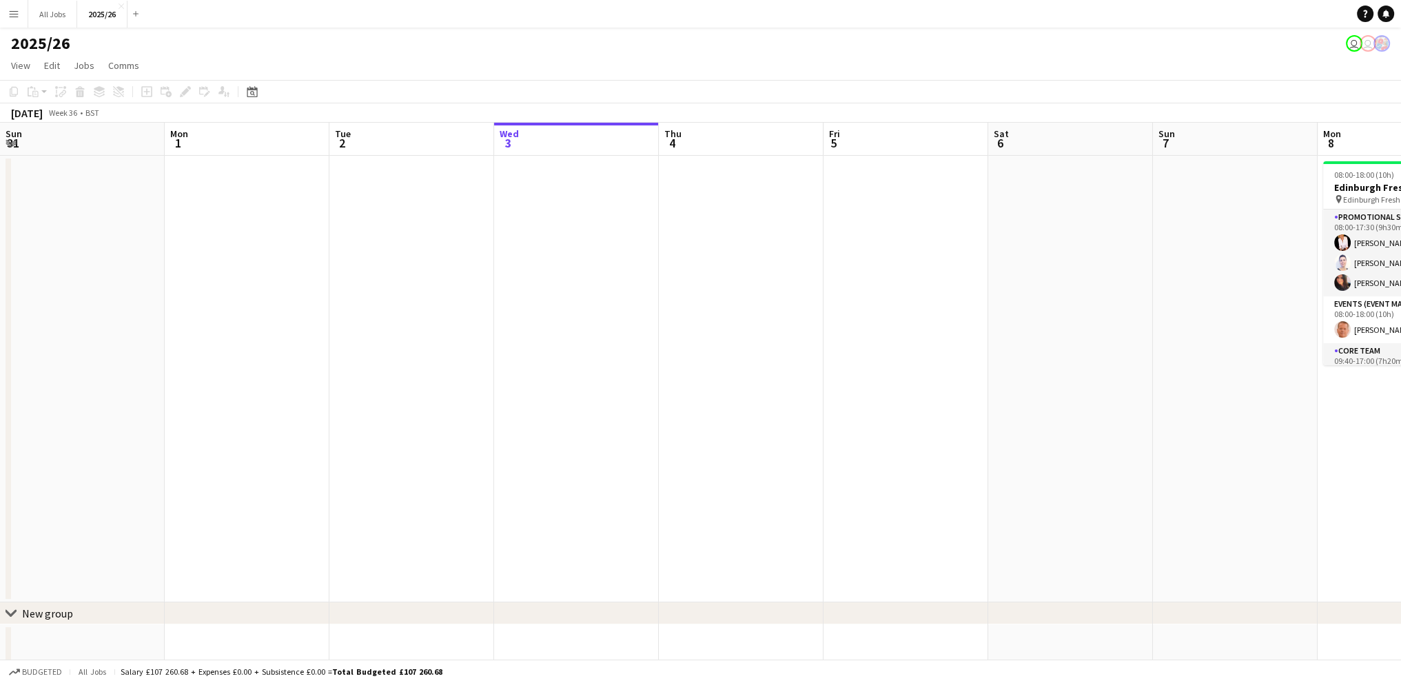
scroll to position [0, 329]
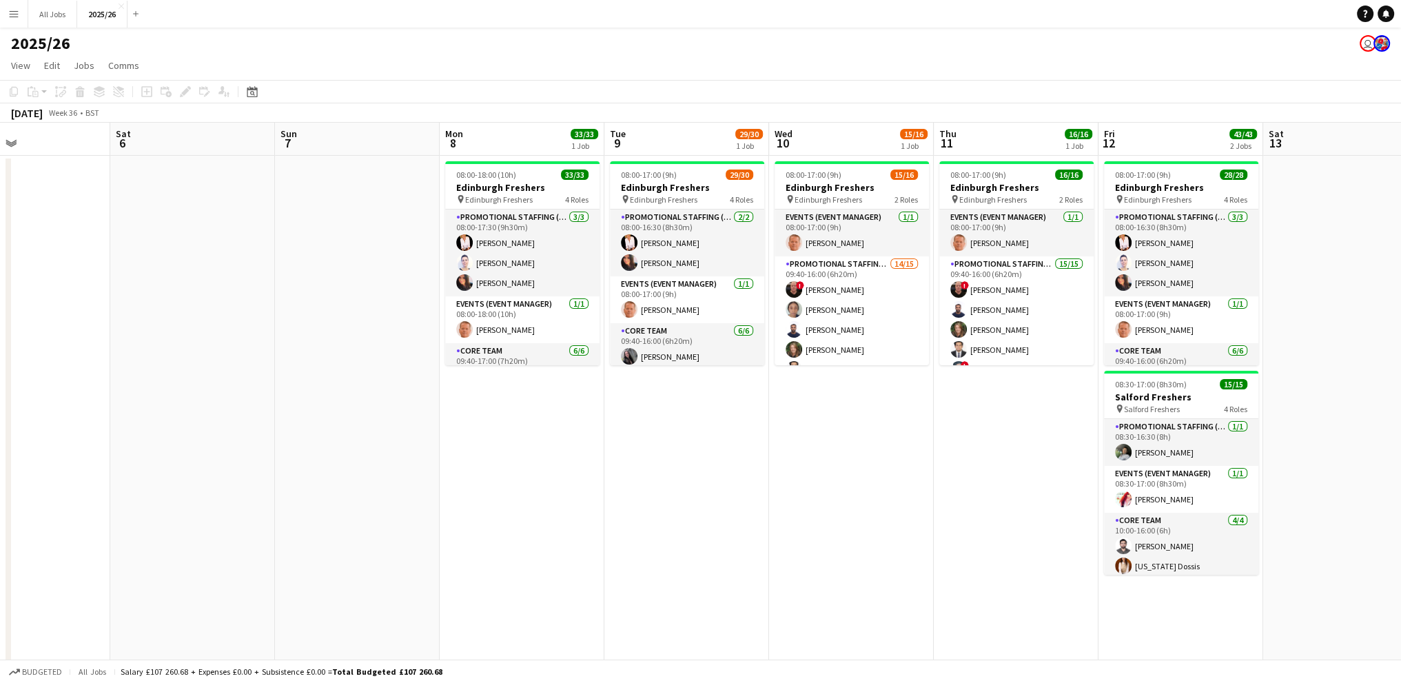
drag, startPoint x: 652, startPoint y: 320, endPoint x: 103, endPoint y: 360, distance: 549.9
click at [103, 360] on app-calendar-viewport "Tue 2 Wed 3 Thu 4 Fri 5 Sat 6 Sun 7 Mon 8 33/33 1 Job Tue 9 29/30 1 Job Wed 10 …" at bounding box center [700, 604] width 1401 height 962
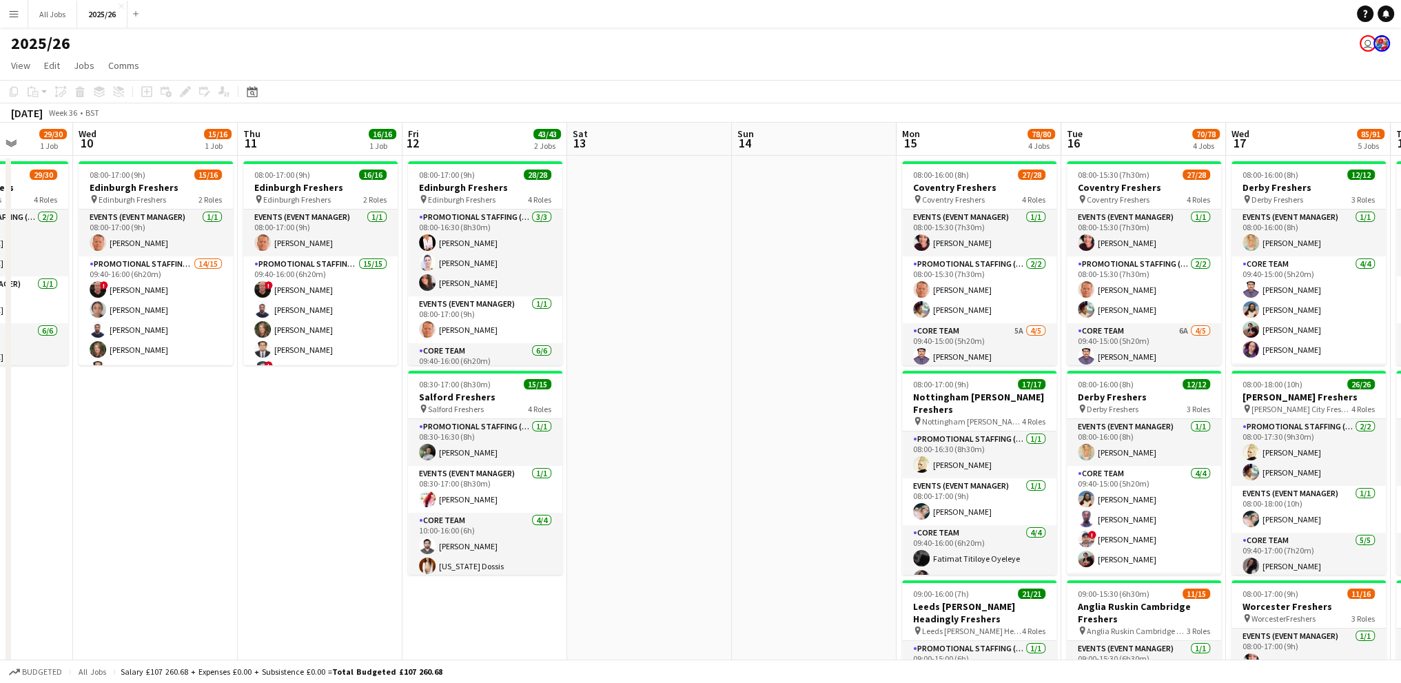
drag, startPoint x: 723, startPoint y: 398, endPoint x: 358, endPoint y: 413, distance: 366.2
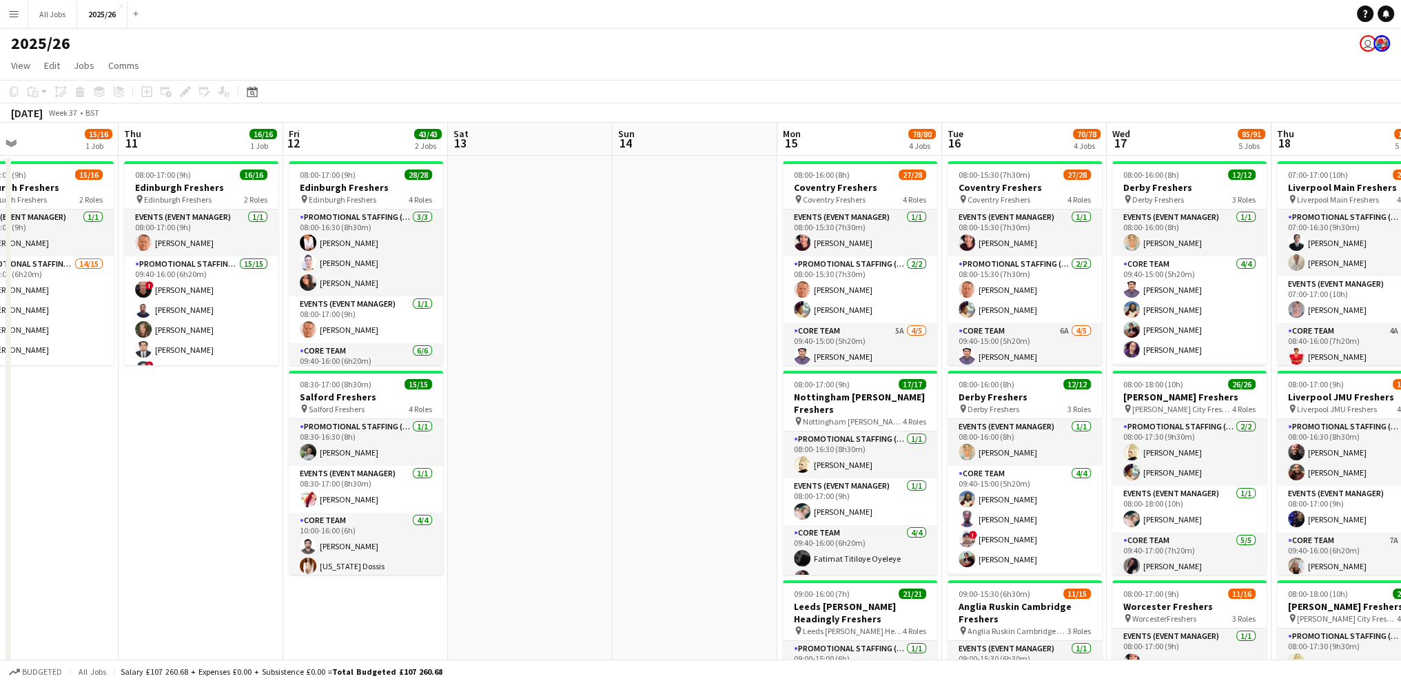
drag, startPoint x: 692, startPoint y: 426, endPoint x: 252, endPoint y: 432, distance: 439.6
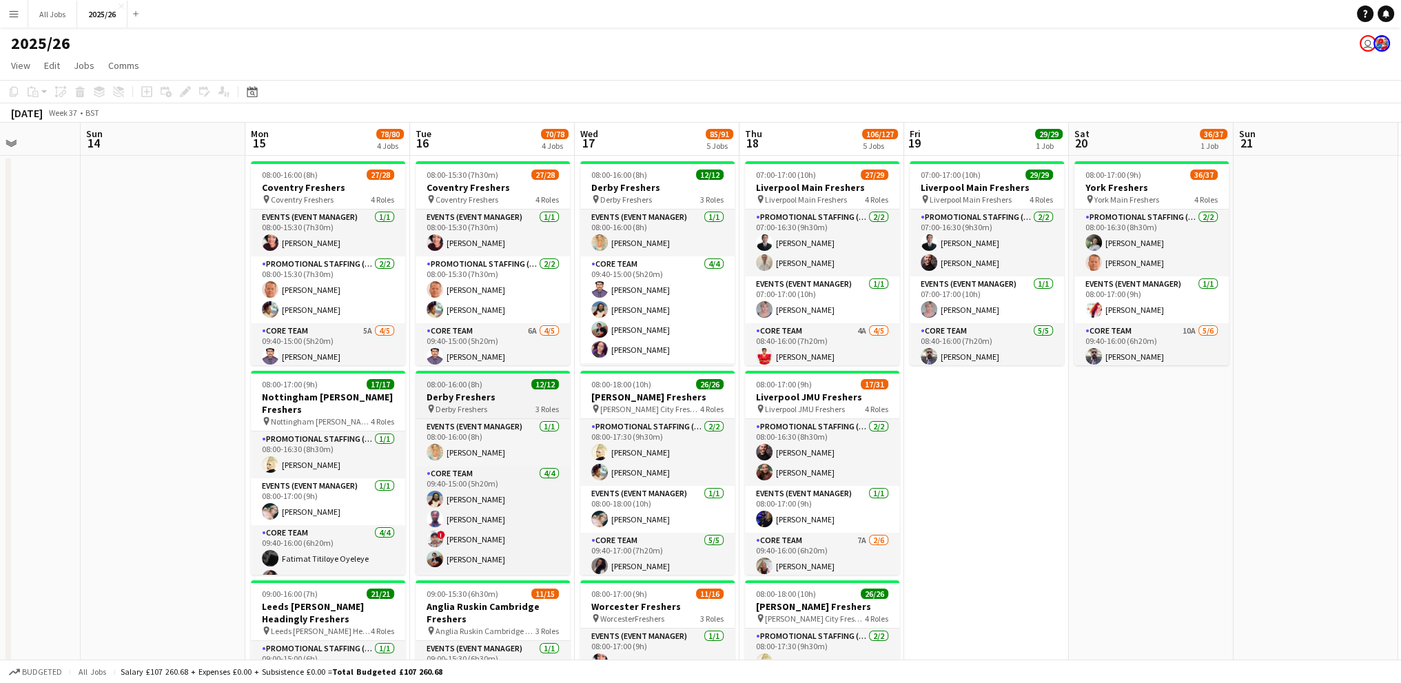
drag, startPoint x: 650, startPoint y: 319, endPoint x: 540, endPoint y: 383, distance: 127.5
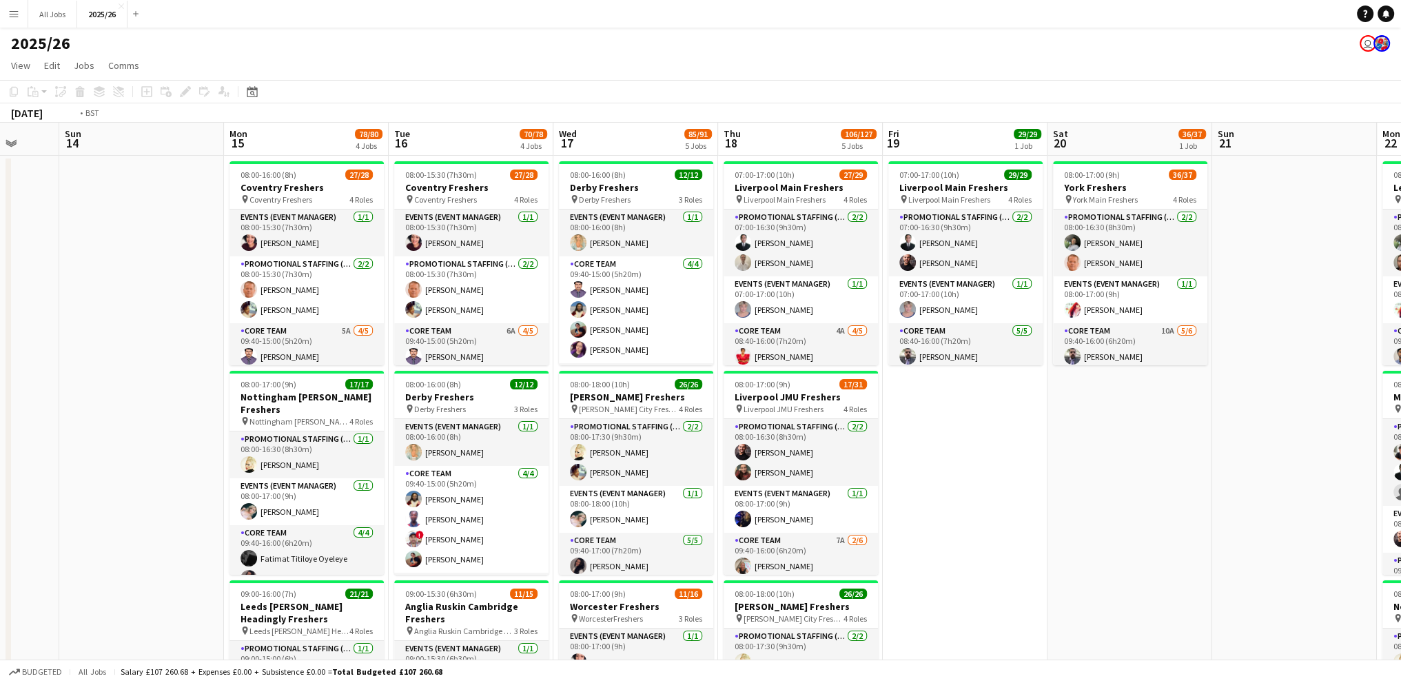
drag, startPoint x: 1062, startPoint y: 417, endPoint x: 192, endPoint y: 459, distance: 871.2
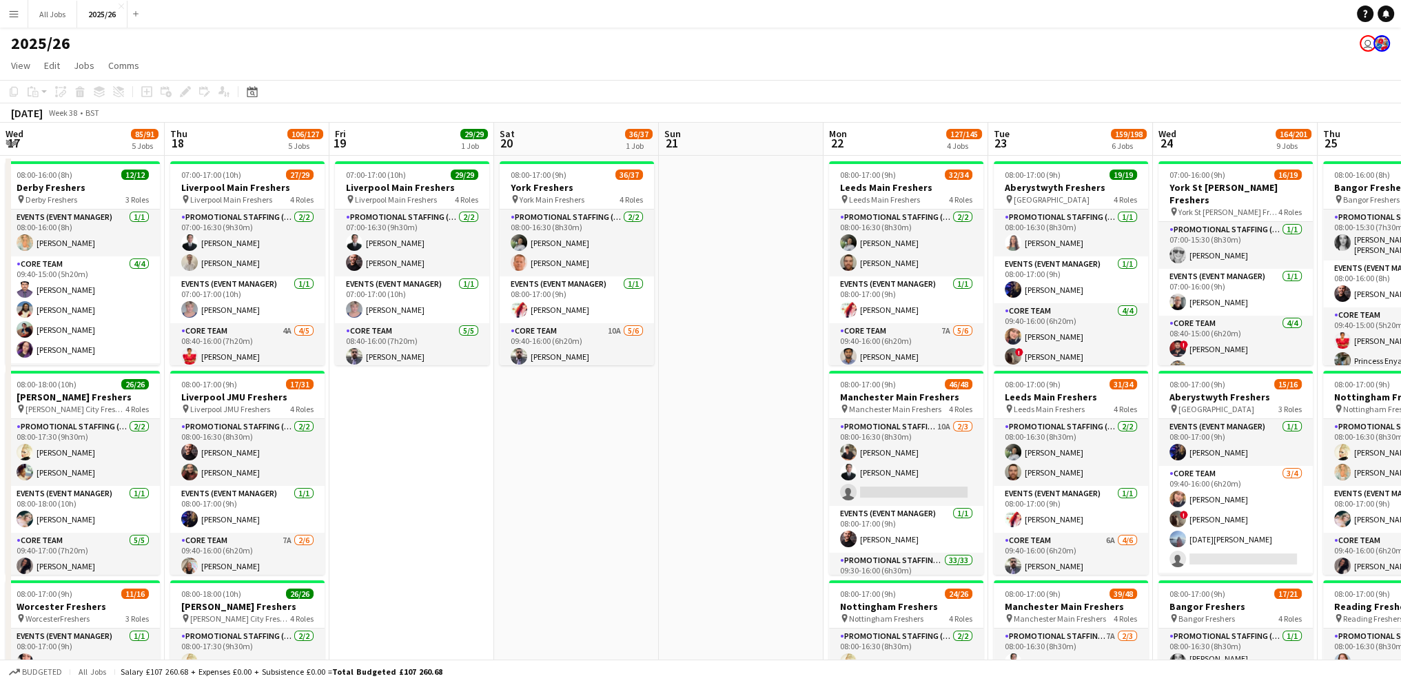
drag, startPoint x: 380, startPoint y: 411, endPoint x: 1317, endPoint y: 326, distance: 940.2
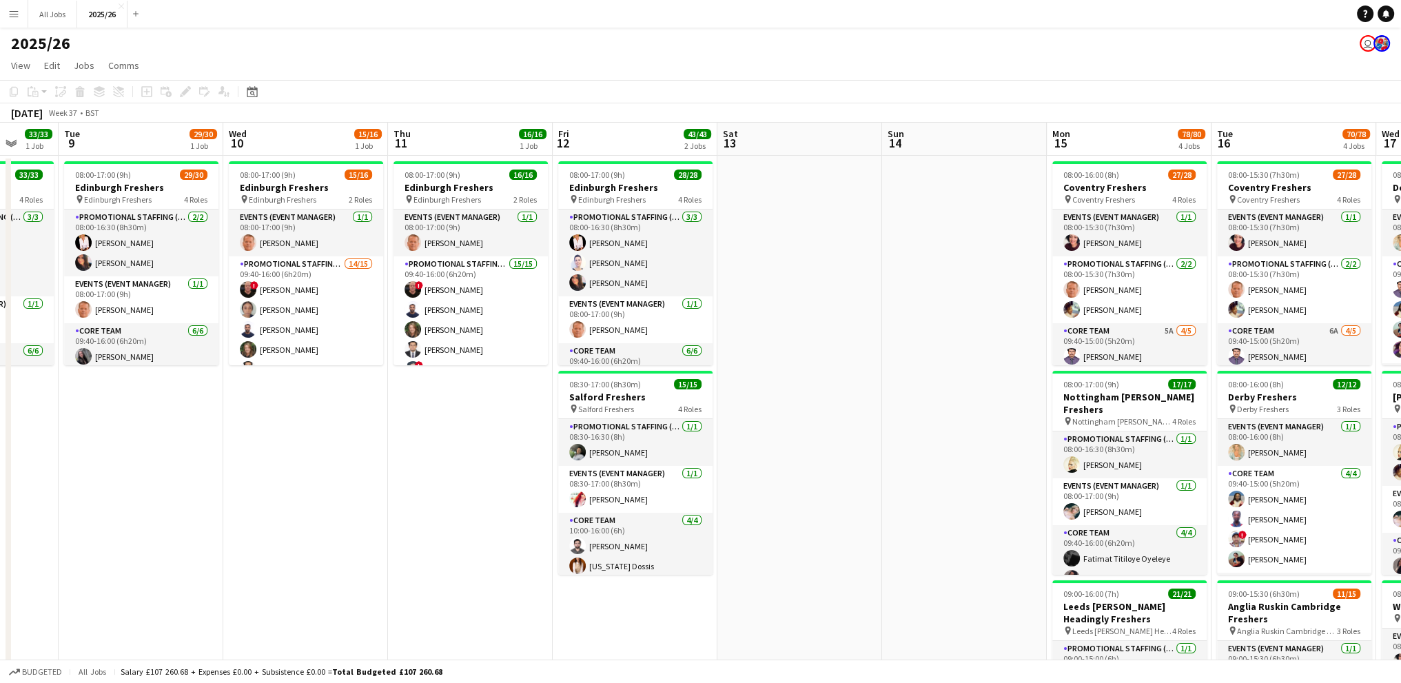
drag, startPoint x: 186, startPoint y: 387, endPoint x: 904, endPoint y: 322, distance: 720.9
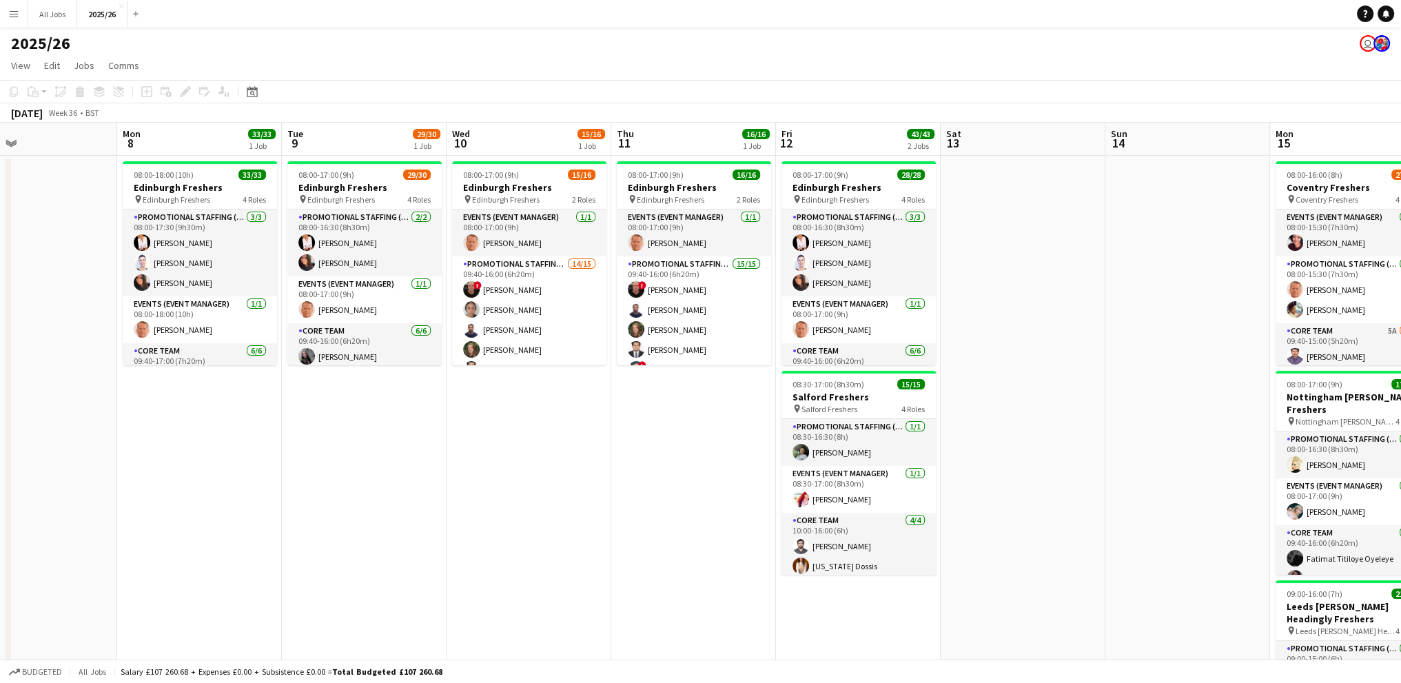
scroll to position [0, 558]
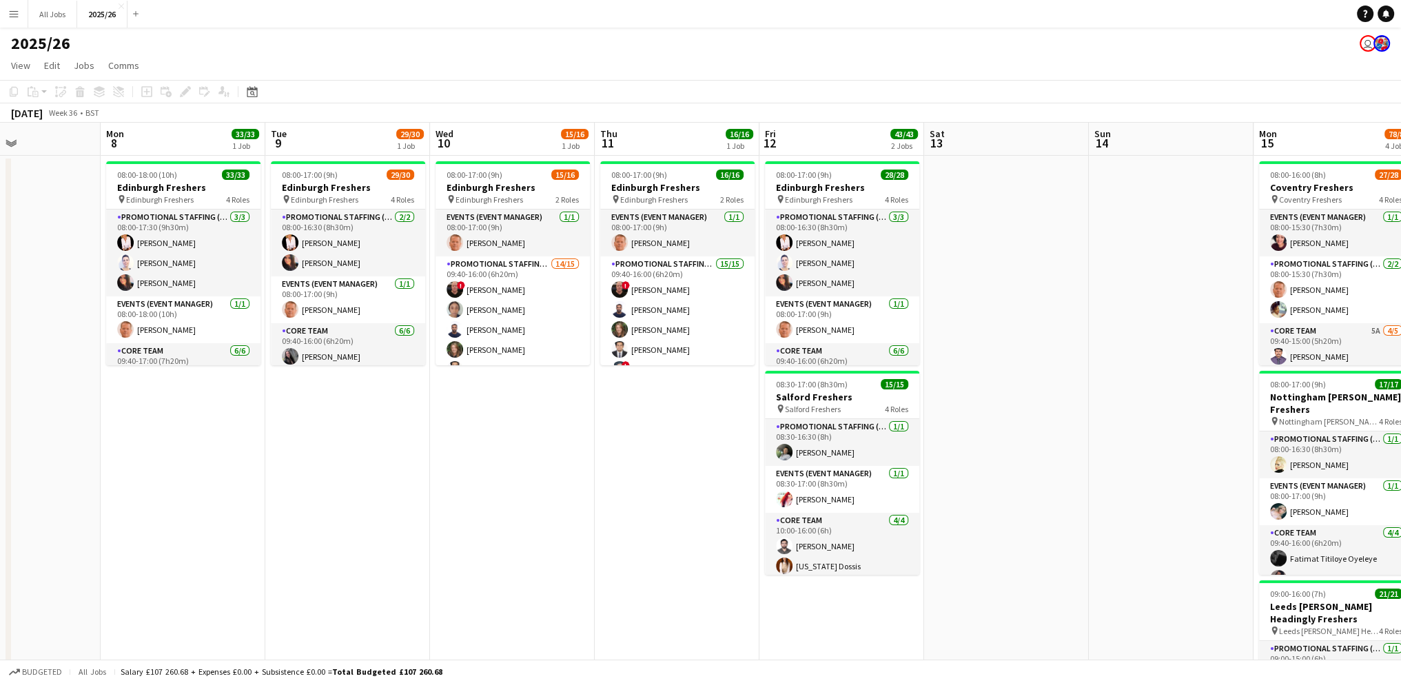
drag, startPoint x: 413, startPoint y: 411, endPoint x: 620, endPoint y: 385, distance: 208.3
